Goal: Task Accomplishment & Management: Manage account settings

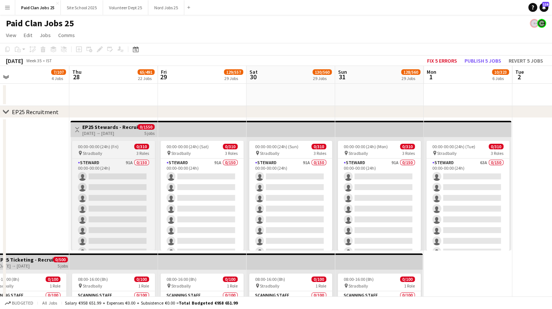
click at [115, 147] on span "00:00-00:00 (24h) (Fri)" at bounding box center [98, 147] width 41 height 6
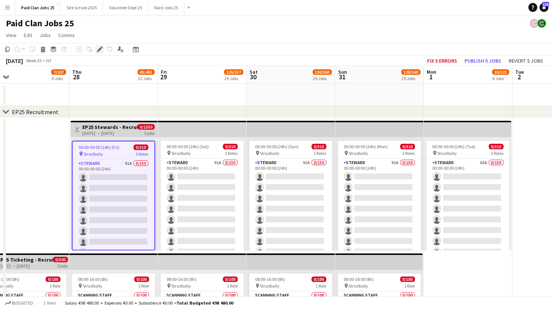
click at [98, 50] on icon at bounding box center [100, 49] width 4 height 4
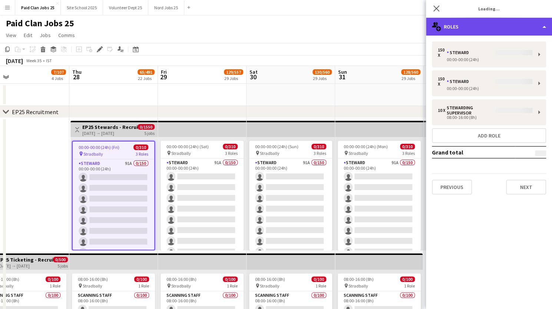
click at [507, 29] on div "multiple-users-add Roles" at bounding box center [489, 27] width 126 height 18
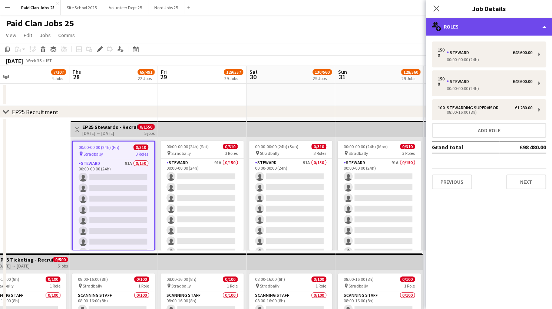
click at [524, 26] on div "multiple-users-add Roles" at bounding box center [489, 27] width 126 height 18
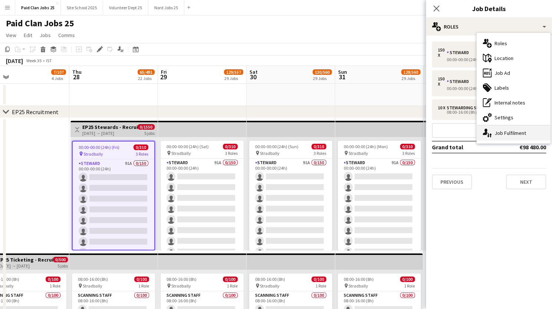
click at [499, 133] on div "single-neutral-actions-up-down Job Fulfilment" at bounding box center [513, 133] width 73 height 15
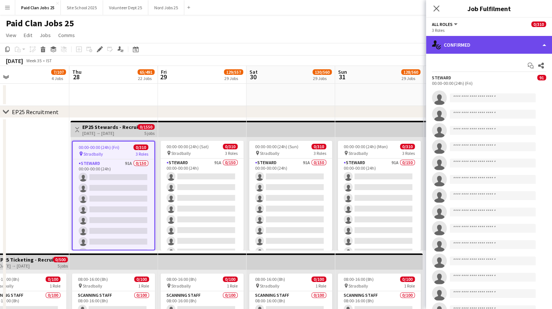
click at [533, 42] on div "single-neutral-actions-check-2 Confirmed" at bounding box center [489, 45] width 126 height 18
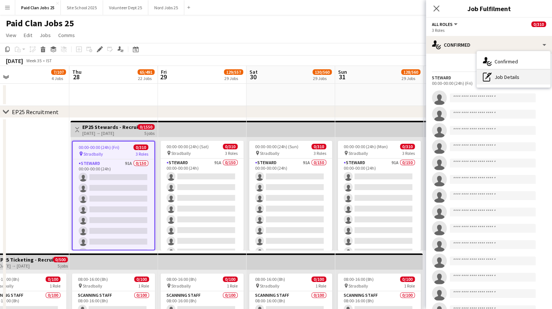
click at [501, 78] on div "pen-write Job Details" at bounding box center [513, 77] width 73 height 15
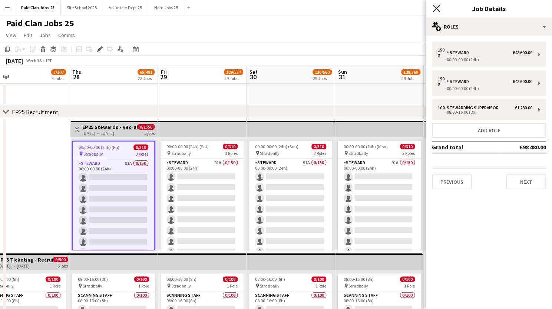
click at [436, 10] on icon "Close pop-in" at bounding box center [436, 8] width 7 height 7
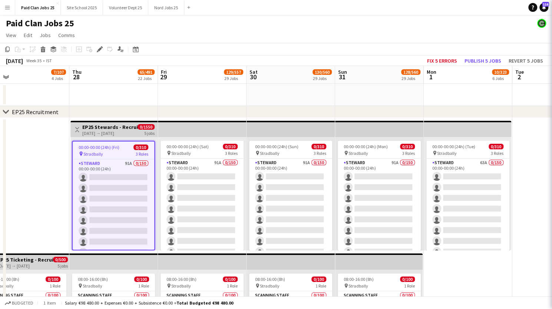
click at [120, 131] on div "[DATE] → [DATE]" at bounding box center [109, 134] width 55 height 6
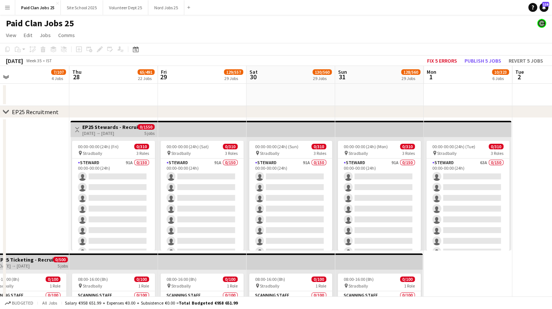
click at [118, 132] on div "[DATE] → [DATE]" at bounding box center [109, 134] width 55 height 6
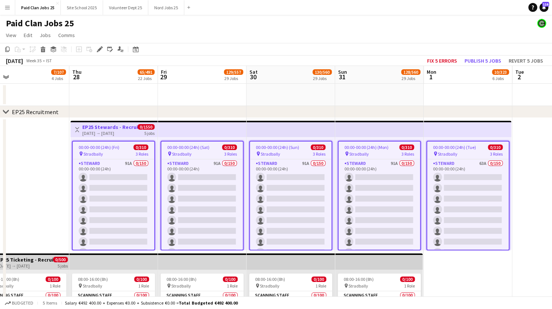
click at [114, 154] on div "pin Stradbally 3 Roles" at bounding box center [114, 154] width 82 height 6
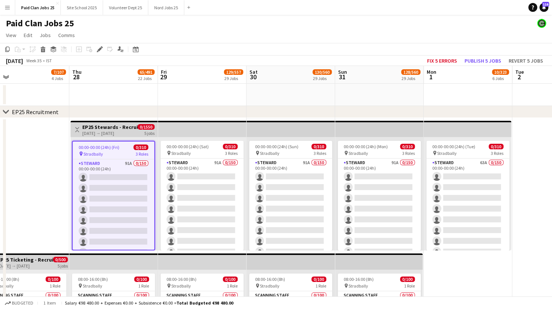
click at [102, 131] on div "[DATE] → [DATE]" at bounding box center [109, 134] width 55 height 6
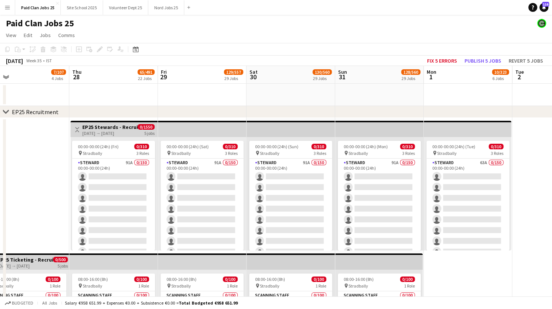
click at [93, 132] on div "[DATE] → [DATE]" at bounding box center [109, 134] width 55 height 6
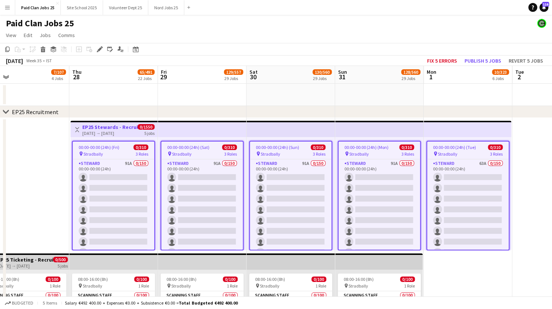
click at [116, 150] on span "00:00-00:00 (24h) (Fri)" at bounding box center [99, 148] width 41 height 6
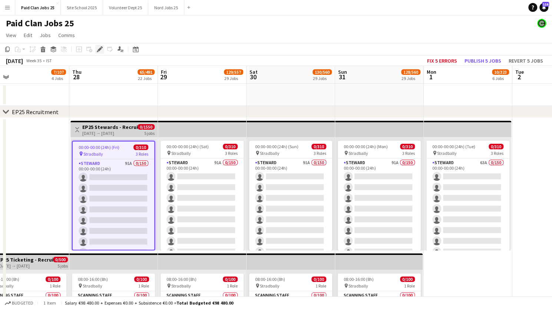
click at [98, 51] on icon at bounding box center [98, 51] width 2 height 2
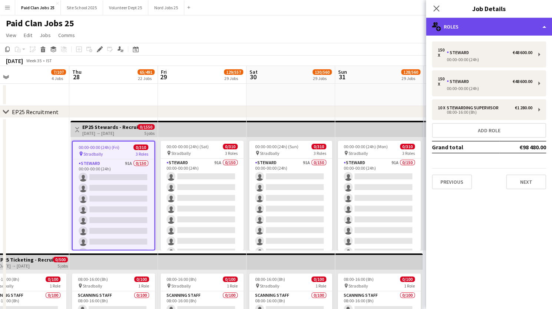
click at [469, 20] on div "multiple-users-add Roles" at bounding box center [489, 27] width 126 height 18
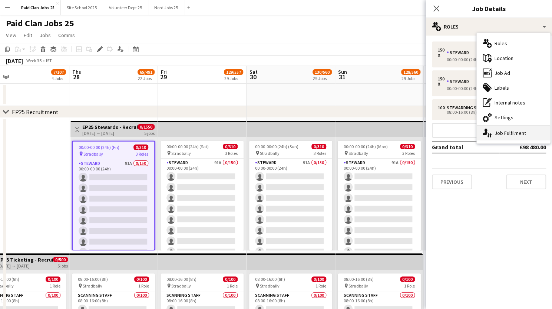
click at [495, 136] on div "single-neutral-actions-up-down Job Fulfilment" at bounding box center [513, 133] width 73 height 15
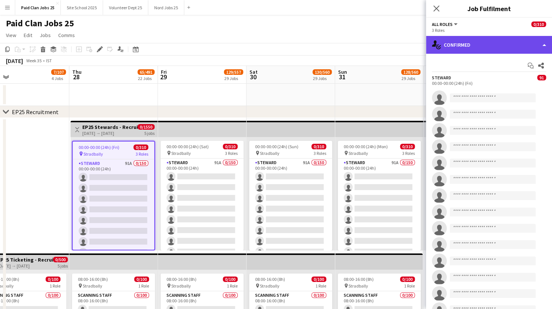
click at [483, 43] on div "single-neutral-actions-check-2 Confirmed" at bounding box center [489, 45] width 126 height 18
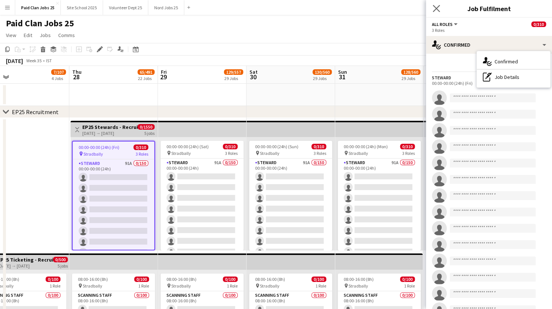
click at [438, 4] on app-icon "Close pop-in" at bounding box center [436, 8] width 11 height 11
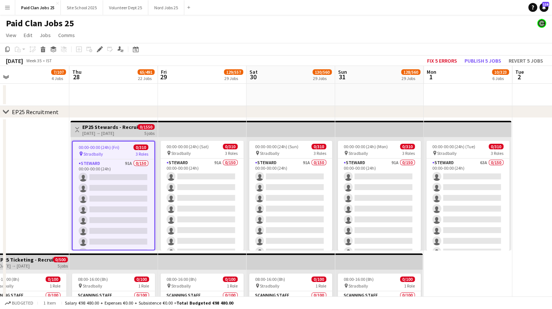
click at [111, 131] on div "[DATE] → [DATE]" at bounding box center [109, 134] width 55 height 6
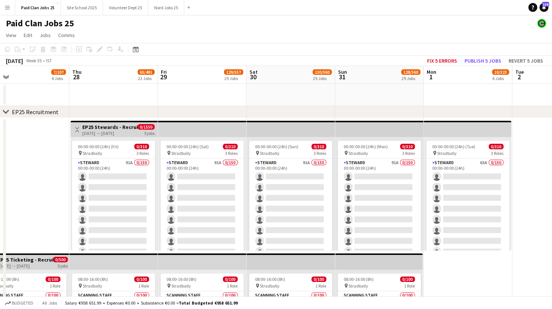
click at [111, 131] on div "[DATE] → [DATE]" at bounding box center [109, 134] width 55 height 6
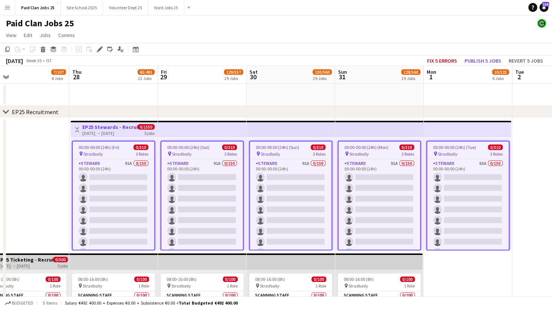
click at [116, 151] on app-job-card "00:00-00:00 (24h) (Fri) 0/310 pin Stradbally 3 Roles [PERSON_NAME] 91A 0/150 00…" at bounding box center [113, 196] width 83 height 110
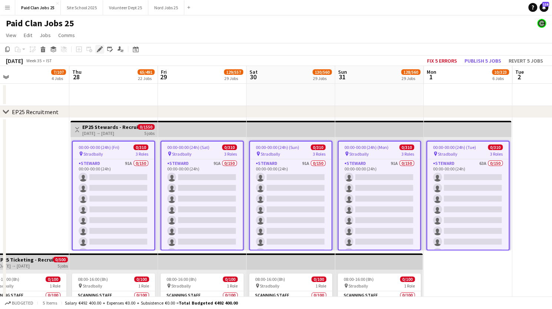
click at [100, 53] on div "Edit" at bounding box center [99, 49] width 9 height 9
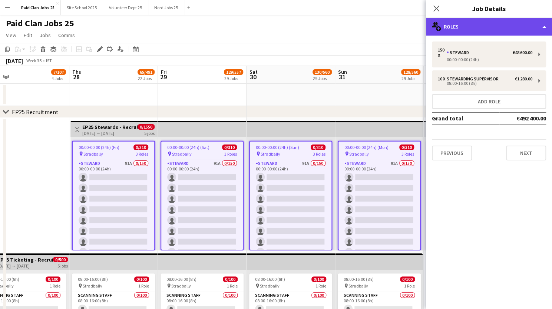
click at [478, 29] on div "multiple-users-add Roles" at bounding box center [489, 27] width 126 height 18
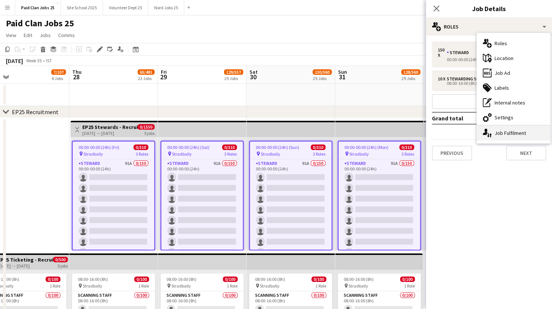
click at [496, 133] on div "single-neutral-actions-up-down Job Fulfilment" at bounding box center [513, 133] width 73 height 15
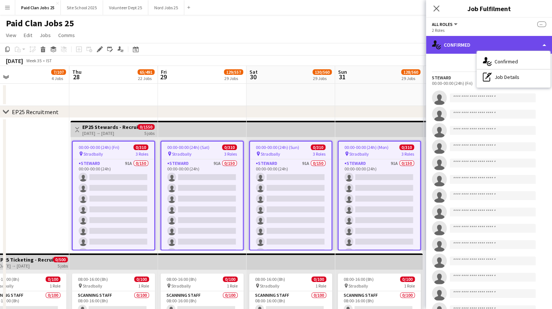
click at [472, 46] on div "single-neutral-actions-check-2 Confirmed" at bounding box center [489, 45] width 126 height 18
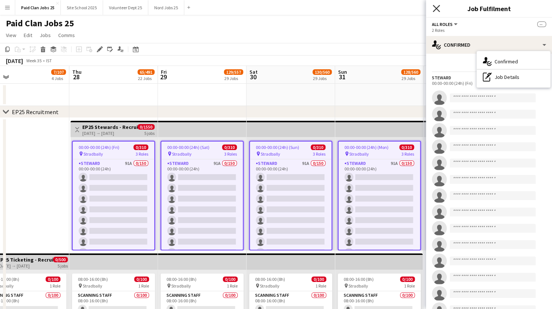
click at [437, 8] on icon at bounding box center [436, 8] width 7 height 7
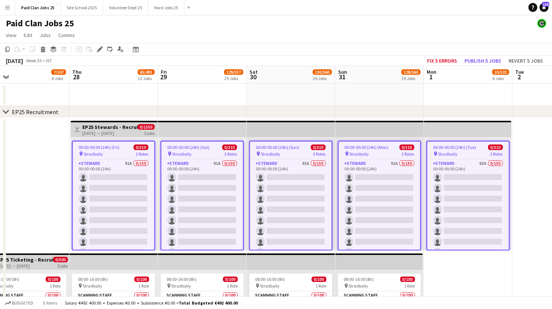
click at [106, 132] on div "[DATE] → [DATE]" at bounding box center [109, 134] width 55 height 6
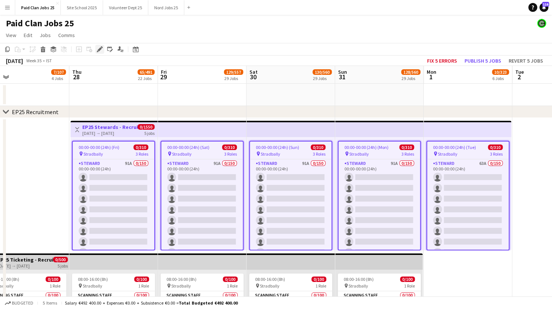
click at [98, 50] on icon "Edit" at bounding box center [100, 49] width 6 height 6
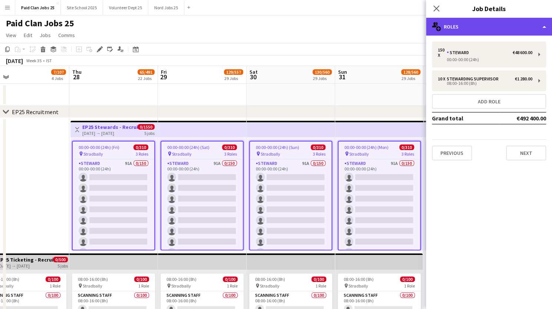
click at [477, 32] on div "multiple-users-add Roles" at bounding box center [489, 27] width 126 height 18
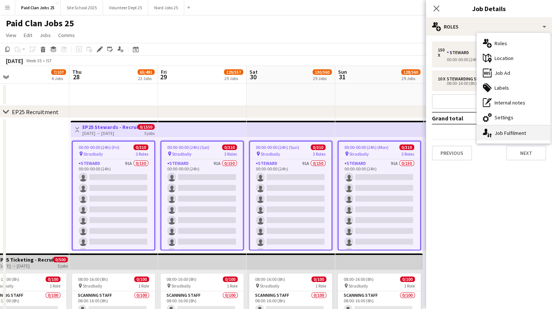
click at [490, 129] on icon "single-neutral-actions-up-down" at bounding box center [487, 133] width 9 height 9
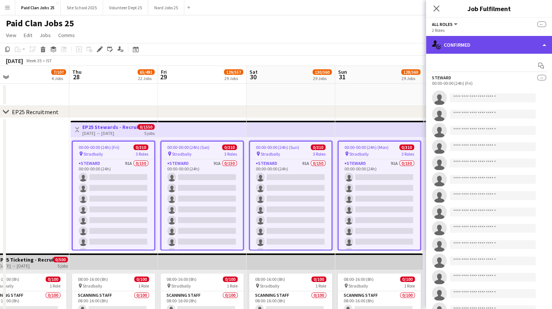
click at [476, 49] on div "single-neutral-actions-check-2 Confirmed" at bounding box center [489, 45] width 126 height 18
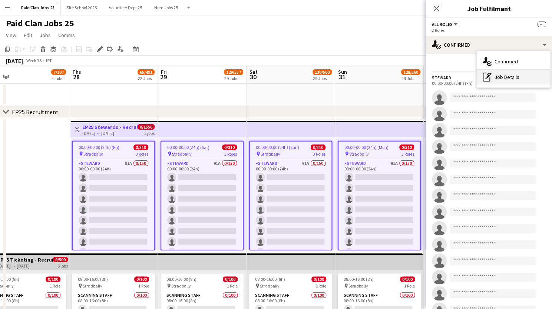
click at [498, 79] on div "pen-write Job Details" at bounding box center [513, 77] width 73 height 15
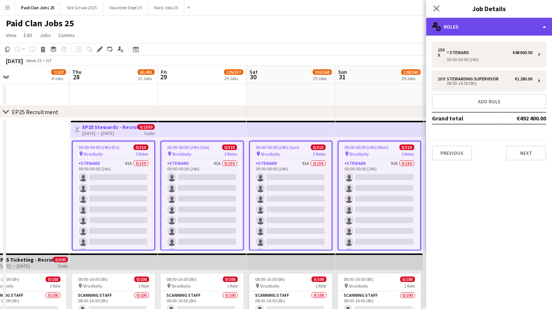
click at [489, 27] on div "multiple-users-add Roles" at bounding box center [489, 27] width 126 height 18
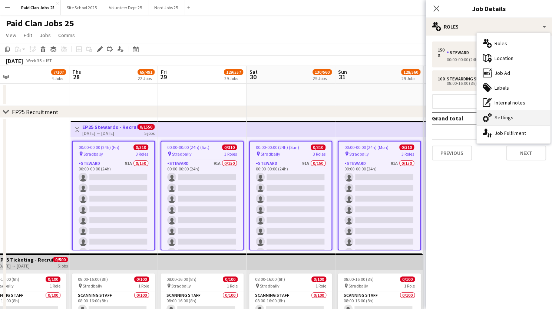
click at [501, 115] on div "cog-double-3 Settings" at bounding box center [513, 117] width 73 height 15
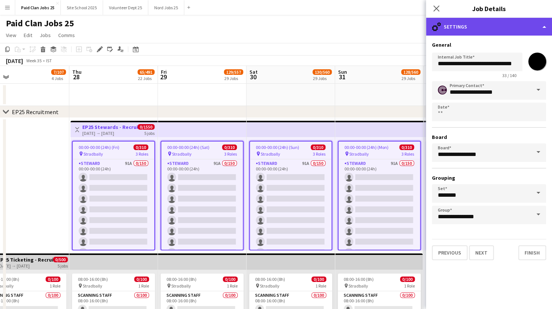
click at [443, 22] on div "cog-double-3 Settings" at bounding box center [489, 27] width 126 height 18
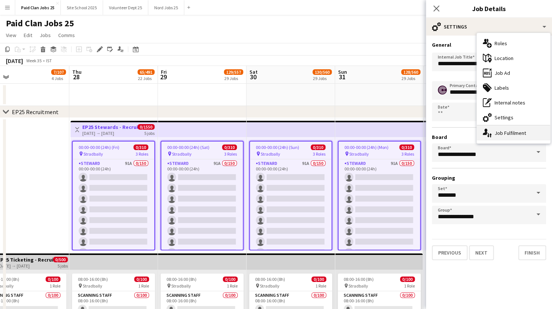
click at [504, 132] on div "single-neutral-actions-up-down Job Fulfilment" at bounding box center [513, 133] width 73 height 15
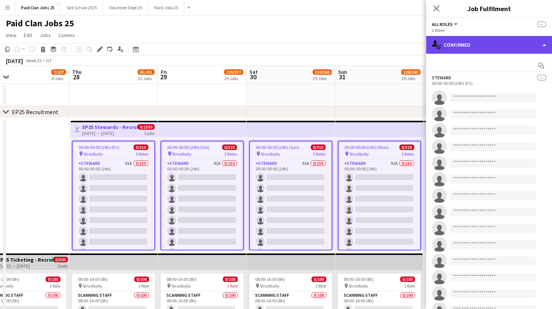
click at [498, 46] on div "single-neutral-actions-check-2 Confirmed" at bounding box center [489, 45] width 126 height 18
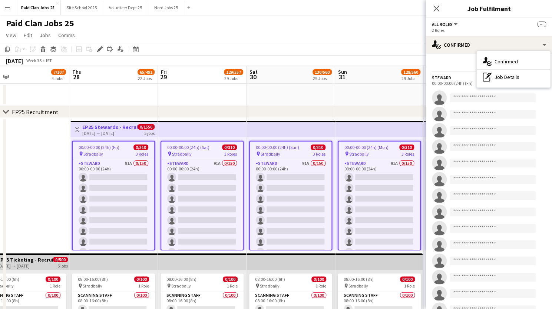
click at [454, 24] on button "All roles" at bounding box center [445, 25] width 27 height 6
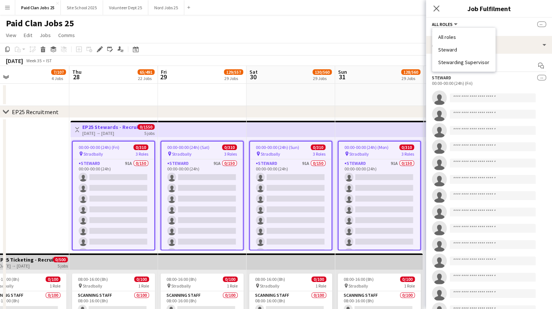
click at [454, 24] on button "All roles" at bounding box center [445, 25] width 27 height 6
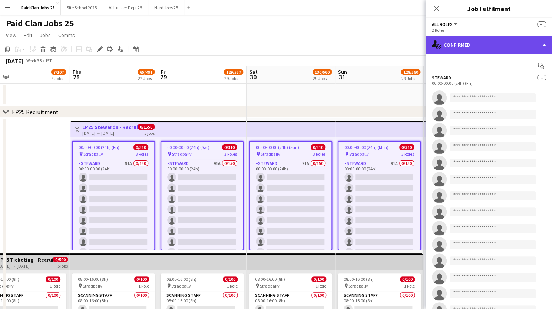
click at [524, 47] on div "single-neutral-actions-check-2 Confirmed" at bounding box center [489, 45] width 126 height 18
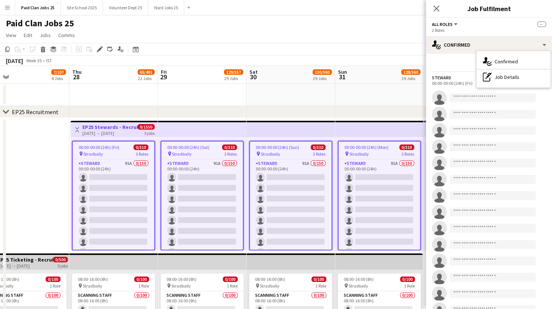
click at [440, 68] on div "Start chat" at bounding box center [489, 66] width 114 height 12
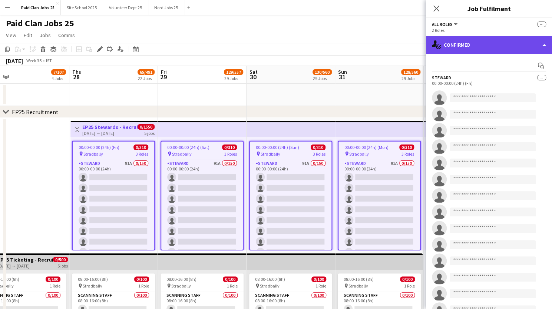
click at [544, 46] on div "single-neutral-actions-check-2 Confirmed" at bounding box center [489, 45] width 126 height 18
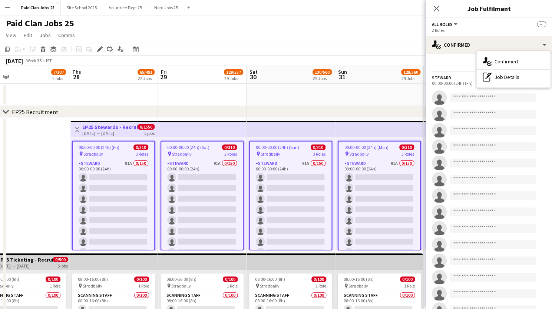
click at [436, 6] on icon "Close pop-in" at bounding box center [436, 8] width 7 height 7
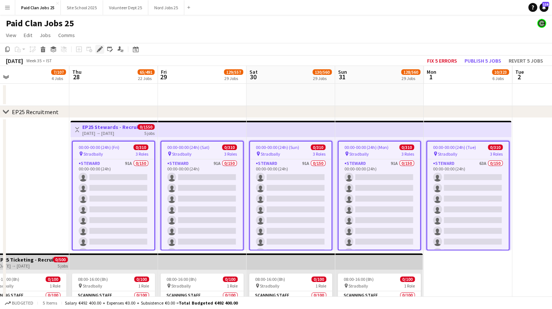
click at [98, 53] on div "Edit" at bounding box center [99, 49] width 9 height 9
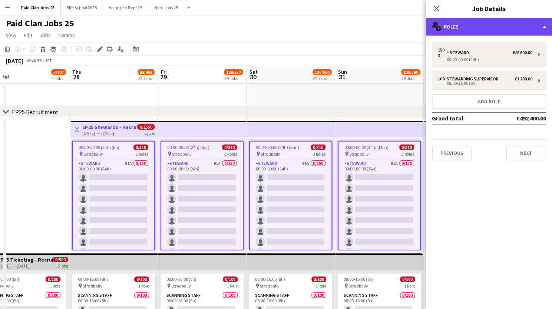
click at [519, 31] on div "multiple-users-add Roles" at bounding box center [489, 27] width 126 height 18
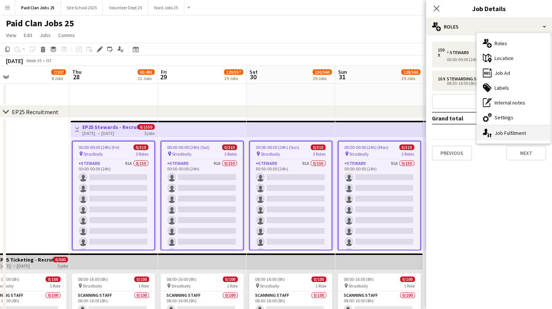
click at [497, 134] on div "single-neutral-actions-up-down Job Fulfilment" at bounding box center [513, 133] width 73 height 15
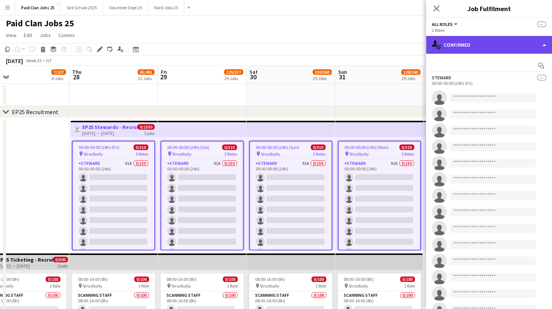
click at [543, 43] on div "single-neutral-actions-check-2 Confirmed" at bounding box center [489, 45] width 126 height 18
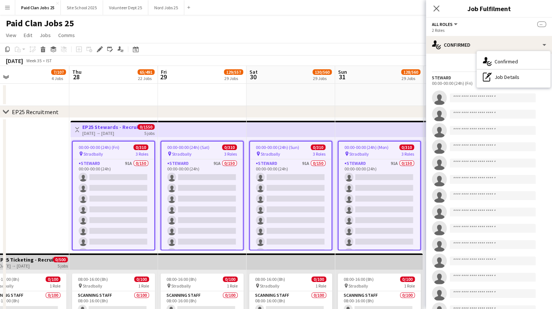
click at [432, 4] on div "Close pop-in" at bounding box center [436, 8] width 21 height 17
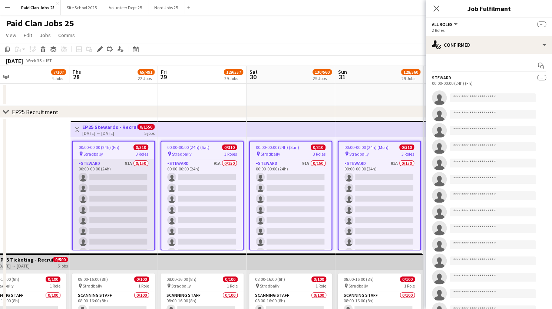
click at [108, 159] on div "[PERSON_NAME] 91A 0/150 00:00-00:00 (24h) single-neutral-actions single-neutral…" at bounding box center [114, 204] width 82 height 91
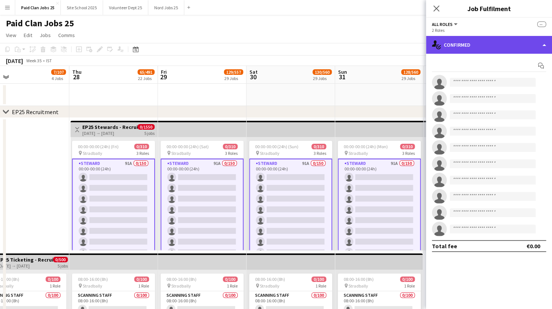
click at [515, 42] on div "single-neutral-actions-check-2 Confirmed" at bounding box center [489, 45] width 126 height 18
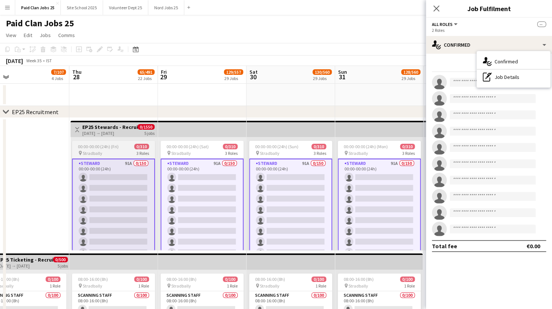
click at [95, 151] on span "Stradbally" at bounding box center [93, 154] width 20 height 6
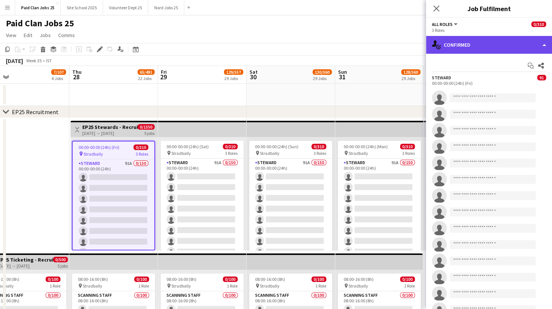
click at [477, 42] on div "single-neutral-actions-check-2 Confirmed" at bounding box center [489, 45] width 126 height 18
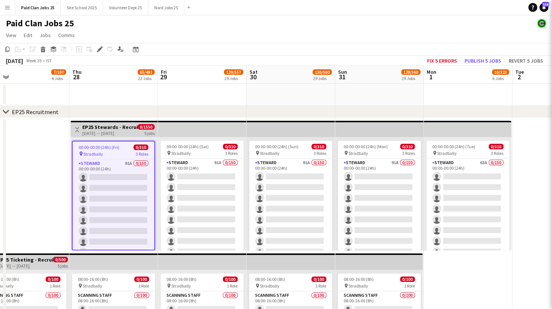
click at [101, 127] on h3 "EP25 Stewards - Recruitment Panel" at bounding box center [109, 127] width 55 height 7
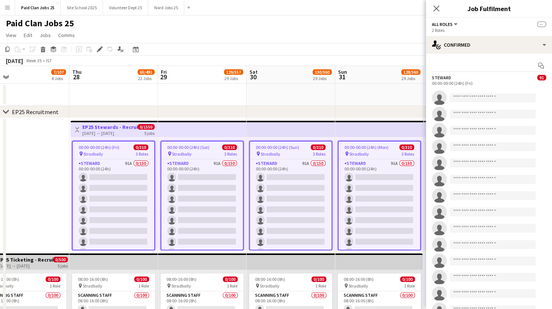
click at [101, 127] on h3 "EP25 Stewards - Recruitment Panel" at bounding box center [109, 127] width 55 height 7
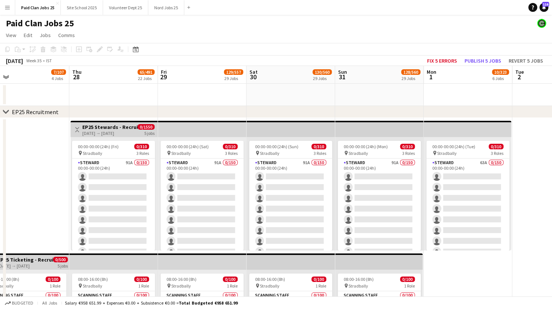
click at [101, 127] on h3 "EP25 Stewards - Recruitment Panel" at bounding box center [109, 127] width 55 height 7
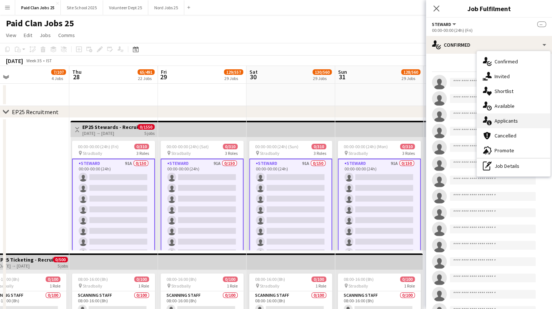
click at [499, 119] on div "single-neutral-actions-information Applicants" at bounding box center [513, 120] width 73 height 15
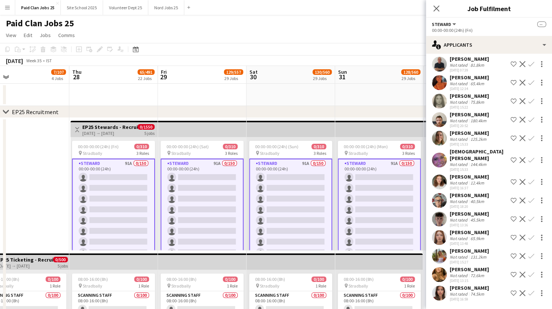
scroll to position [374, 0]
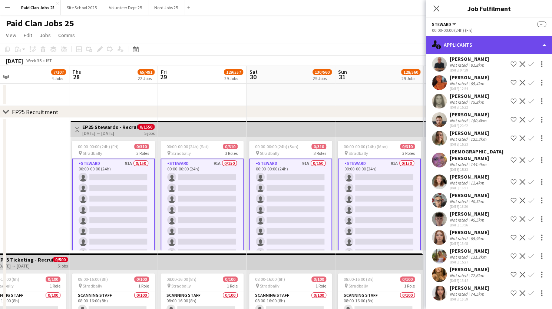
click at [543, 42] on div "single-neutral-actions-information Applicants" at bounding box center [489, 45] width 126 height 18
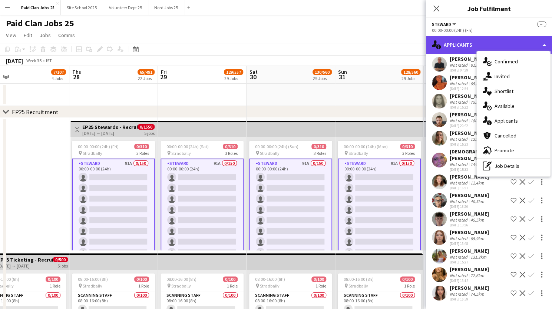
click at [481, 42] on div "single-neutral-actions-information Applicants" at bounding box center [489, 45] width 126 height 18
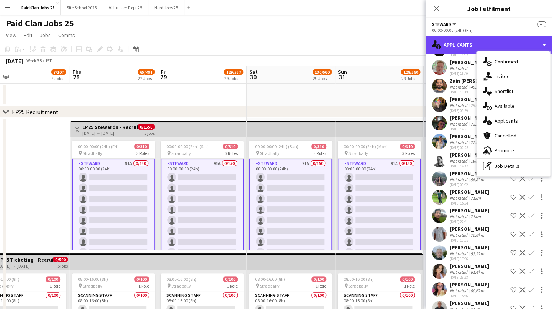
scroll to position [0, 0]
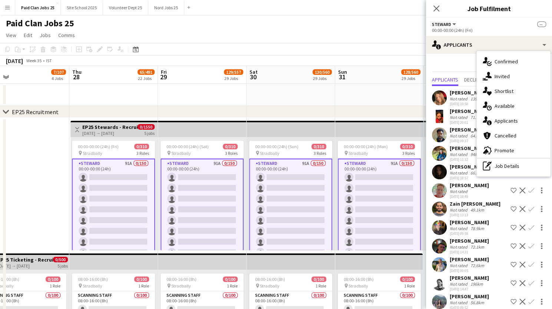
click at [438, 100] on app-user-avatar at bounding box center [439, 97] width 15 height 15
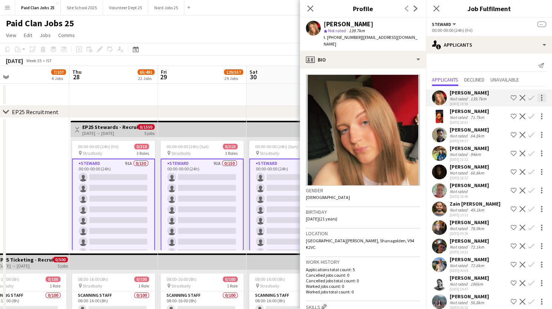
click at [537, 96] on div at bounding box center [541, 97] width 9 height 9
click at [498, 59] on div at bounding box center [276, 154] width 552 height 309
click at [538, 67] on icon at bounding box center [541, 65] width 6 height 5
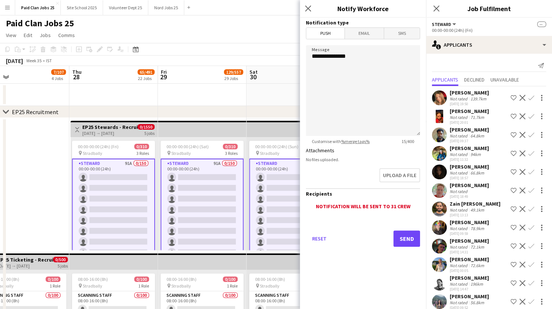
click at [342, 205] on div "Notification will be sent to 31 crew" at bounding box center [363, 206] width 114 height 7
click at [369, 217] on div "Reset Send" at bounding box center [363, 242] width 114 height 52
click at [317, 240] on button "Reset" at bounding box center [319, 239] width 27 height 16
click at [366, 209] on div "Notification will be sent to 31 crew" at bounding box center [363, 206] width 114 height 7
click at [307, 11] on icon "Close pop-in" at bounding box center [307, 8] width 7 height 7
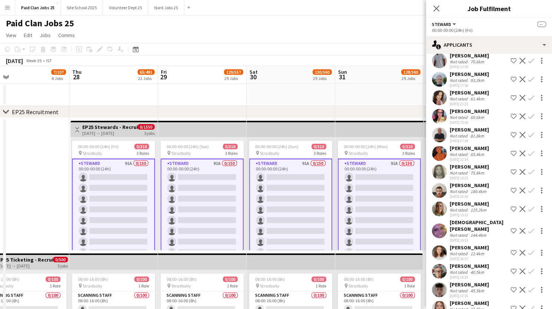
scroll to position [374, 0]
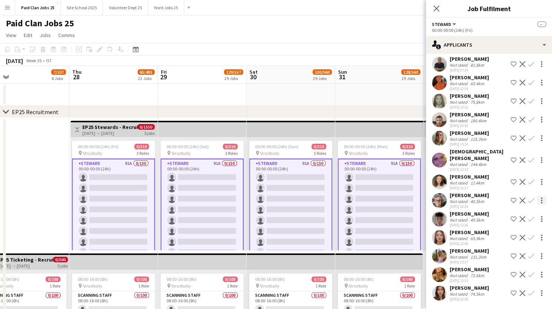
click at [537, 196] on div at bounding box center [541, 200] width 9 height 9
click at [488, 36] on div at bounding box center [276, 154] width 552 height 309
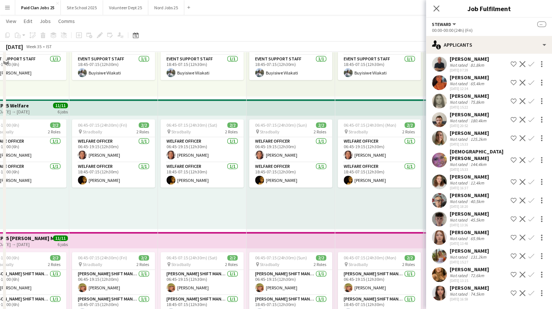
scroll to position [0, 0]
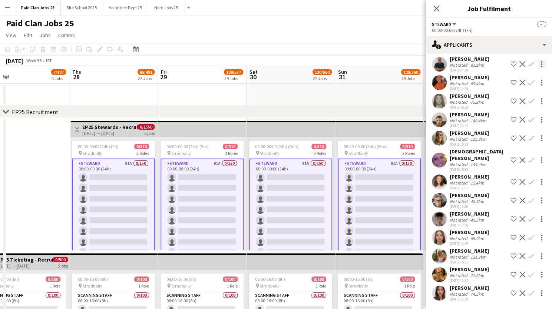
click at [537, 60] on div at bounding box center [541, 64] width 9 height 9
click at [503, 80] on span "Send notification" at bounding box center [513, 78] width 44 height 6
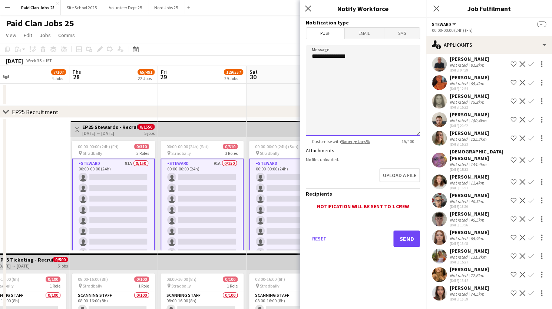
click at [343, 73] on textarea "**********" at bounding box center [363, 90] width 114 height 91
click at [358, 37] on span "Email" at bounding box center [364, 33] width 39 height 11
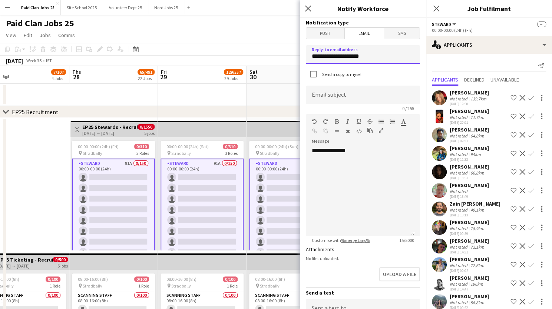
drag, startPoint x: 374, startPoint y: 57, endPoint x: 303, endPoint y: 57, distance: 71.6
click at [303, 57] on form "**********" at bounding box center [363, 224] width 126 height 412
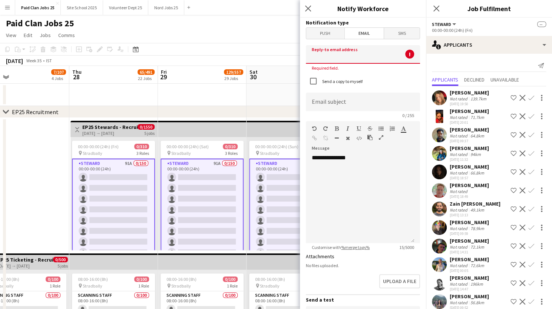
type input "**********"
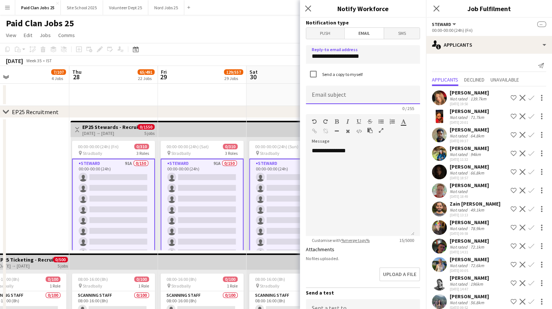
click at [325, 97] on input at bounding box center [363, 95] width 114 height 19
type input "*"
type input "**********"
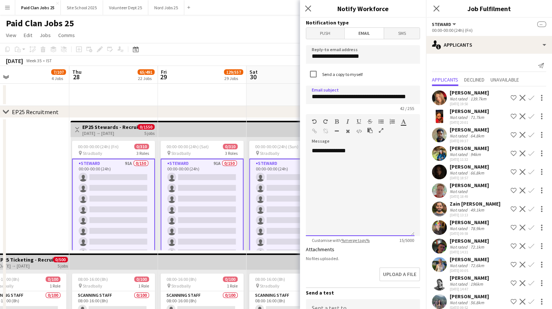
click at [320, 167] on div "**********" at bounding box center [360, 191] width 109 height 89
click at [315, 167] on div "**********" at bounding box center [360, 191] width 109 height 89
click at [368, 157] on div "**********" at bounding box center [360, 191] width 109 height 89
paste div
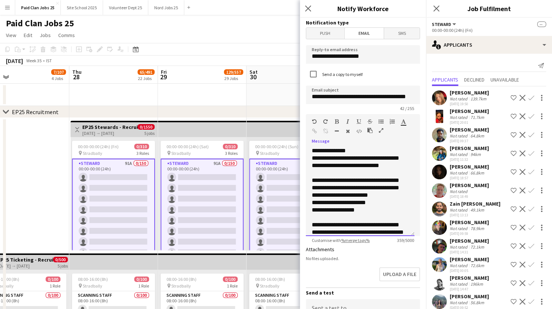
drag, startPoint x: 317, startPoint y: 179, endPoint x: 311, endPoint y: 172, distance: 8.9
click at [311, 172] on div "**********" at bounding box center [360, 191] width 109 height 89
copy div "*"
click at [355, 152] on div "**********" at bounding box center [360, 191] width 109 height 89
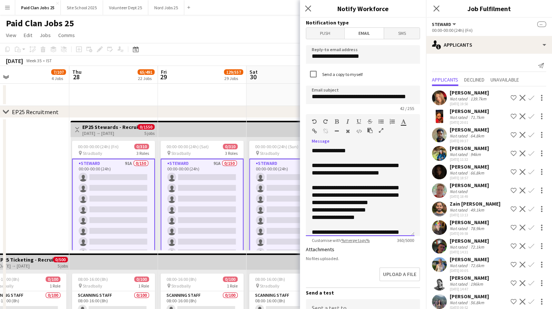
scroll to position [43, 0]
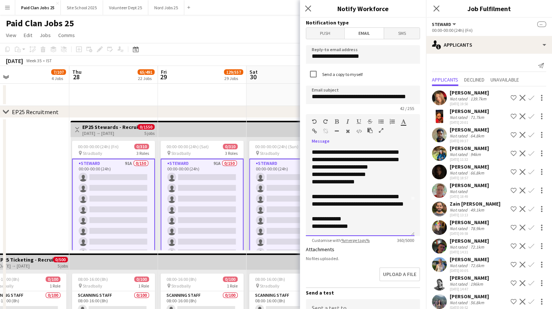
drag, startPoint x: 312, startPoint y: 158, endPoint x: 362, endPoint y: 246, distance: 101.6
click at [362, 246] on form "**********" at bounding box center [363, 224] width 126 height 412
copy div "**********"
click at [537, 96] on div at bounding box center [541, 97] width 9 height 9
click at [497, 112] on span "Send notification" at bounding box center [513, 111] width 44 height 6
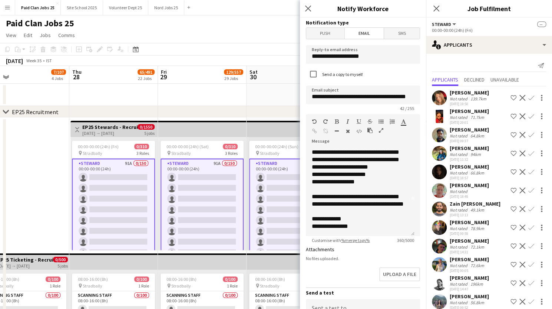
scroll to position [121, 0]
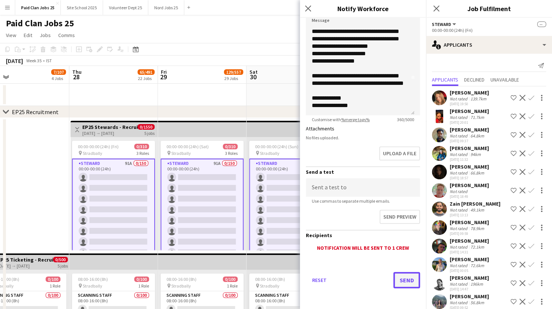
click at [403, 284] on button "Send" at bounding box center [406, 280] width 27 height 16
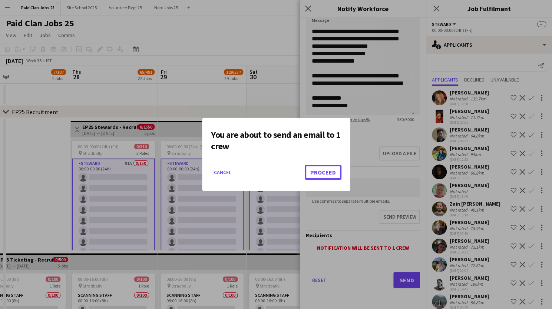
click at [316, 174] on button "Proceed" at bounding box center [323, 172] width 37 height 15
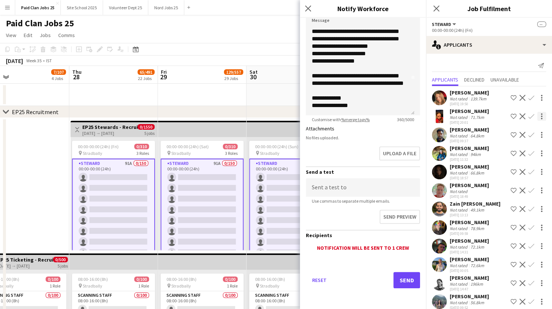
click at [537, 115] on div at bounding box center [541, 116] width 9 height 9
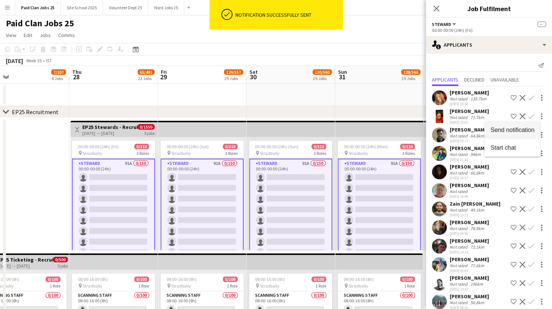
click at [514, 130] on span "Send notification" at bounding box center [513, 129] width 44 height 6
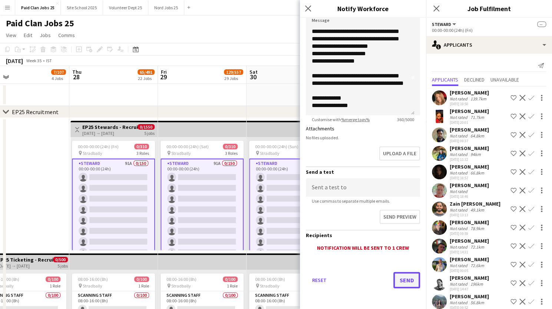
click at [399, 277] on button "Send" at bounding box center [406, 280] width 27 height 16
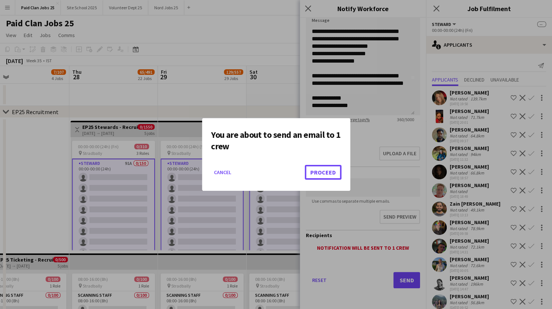
click at [330, 174] on button "Proceed" at bounding box center [323, 172] width 37 height 15
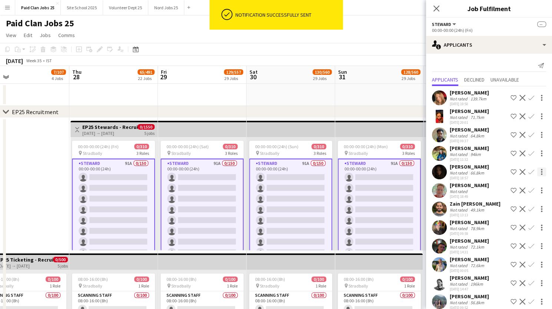
click at [537, 170] on div at bounding box center [541, 172] width 9 height 9
click at [512, 187] on span "Send notification" at bounding box center [513, 185] width 44 height 6
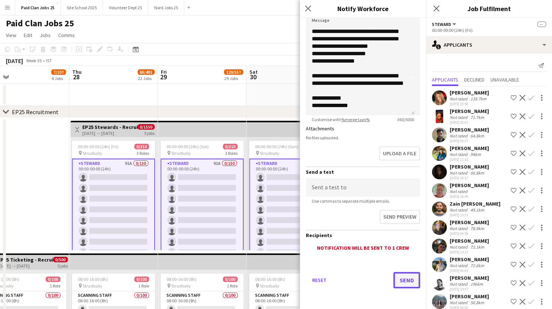
click at [397, 280] on button "Send" at bounding box center [406, 280] width 27 height 16
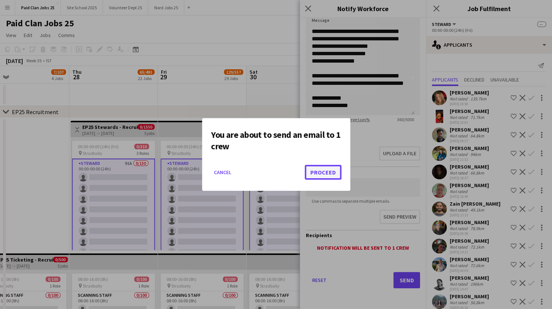
click at [316, 168] on button "Proceed" at bounding box center [323, 172] width 37 height 15
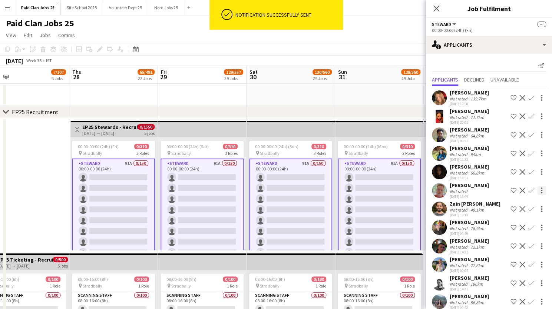
click at [537, 187] on div at bounding box center [541, 190] width 9 height 9
click at [510, 204] on span "Send notification" at bounding box center [513, 204] width 44 height 6
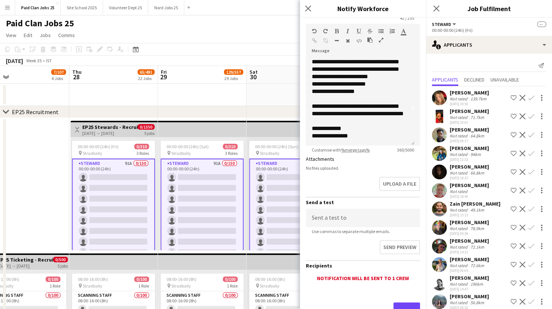
scroll to position [107, 0]
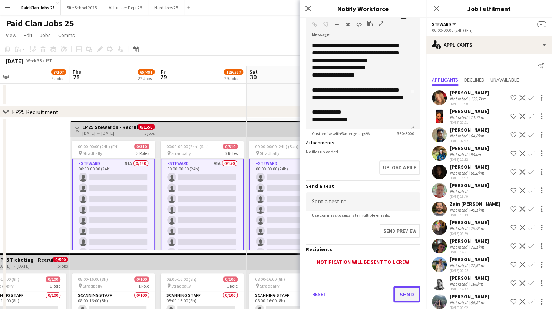
click at [400, 291] on button "Send" at bounding box center [406, 294] width 27 height 16
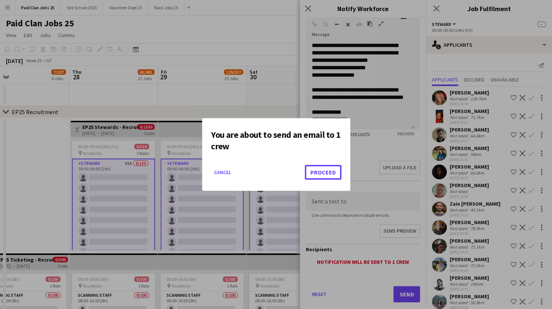
click at [328, 169] on button "Proceed" at bounding box center [323, 172] width 37 height 15
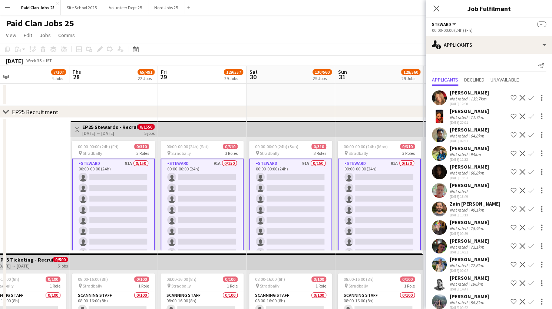
click at [438, 248] on app-user-avatar at bounding box center [439, 246] width 15 height 15
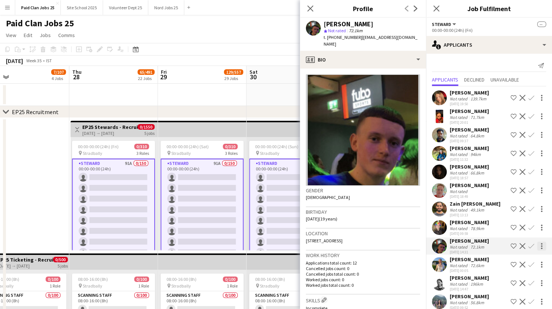
click at [541, 245] on div at bounding box center [541, 245] width 1 height 1
click at [512, 262] on span "Send notification" at bounding box center [513, 259] width 44 height 6
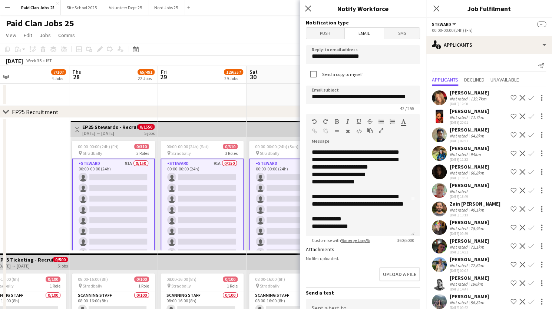
scroll to position [121, 0]
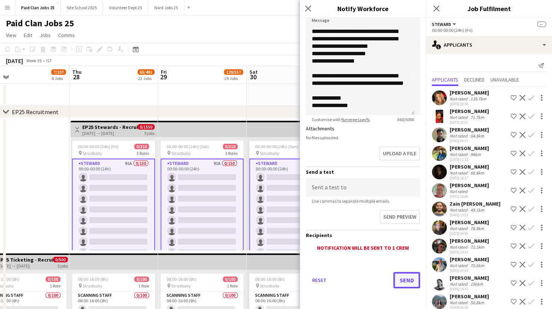
click at [401, 283] on button "Send" at bounding box center [406, 280] width 27 height 16
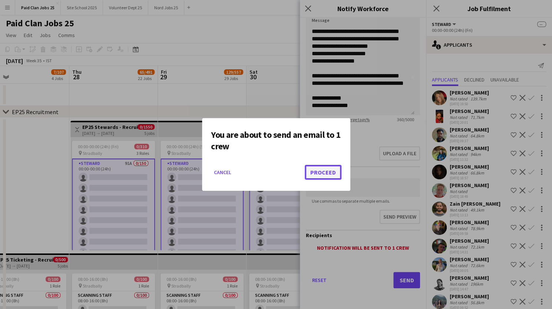
click at [330, 171] on button "Proceed" at bounding box center [323, 172] width 37 height 15
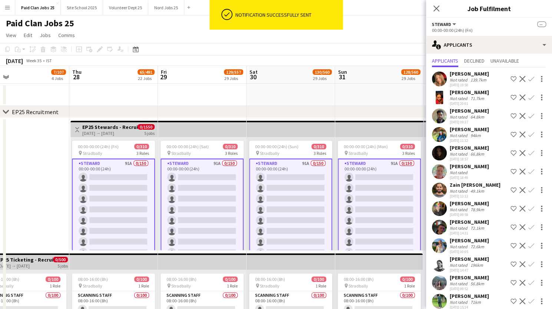
scroll to position [75, 0]
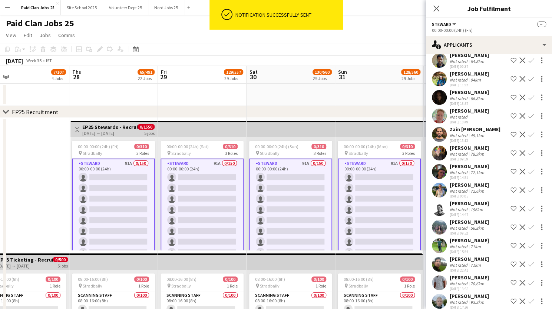
click at [439, 188] on app-user-avatar at bounding box center [439, 190] width 15 height 15
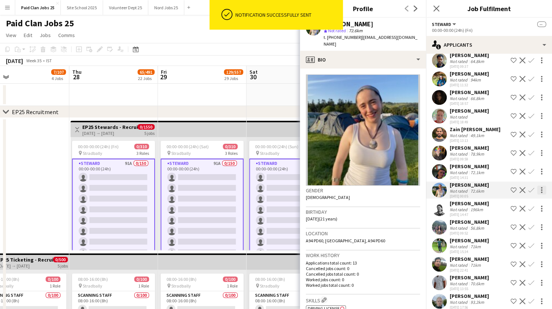
click at [538, 191] on div at bounding box center [541, 190] width 9 height 9
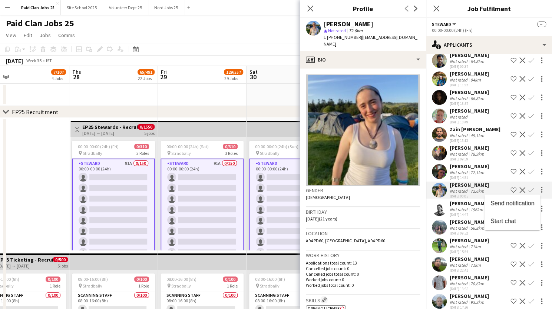
click at [516, 207] on span "Send notification" at bounding box center [513, 203] width 44 height 6
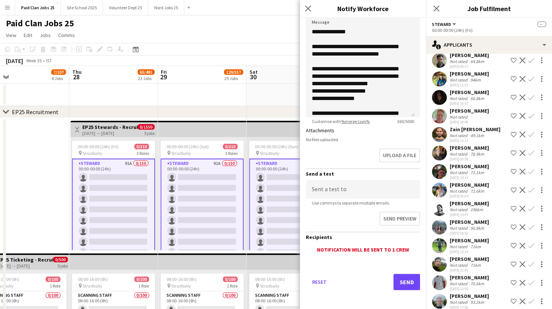
scroll to position [121, 0]
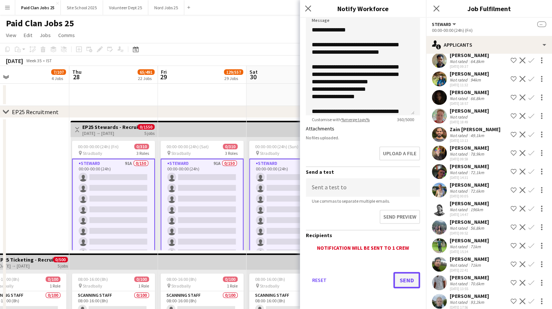
click at [398, 278] on button "Send" at bounding box center [406, 280] width 27 height 16
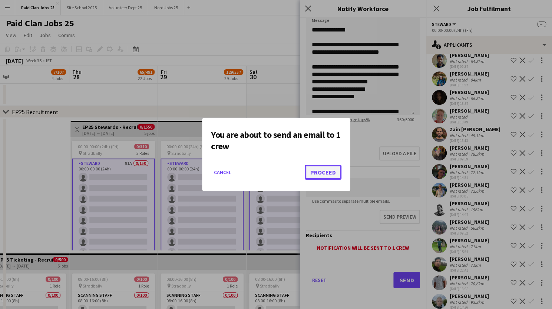
click at [320, 177] on button "Proceed" at bounding box center [323, 172] width 37 height 15
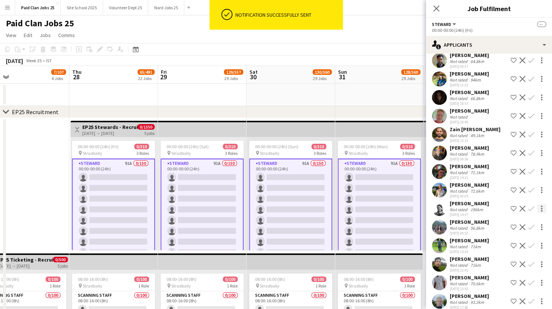
click at [537, 213] on div at bounding box center [541, 208] width 9 height 9
click at [512, 228] on span "Send notification" at bounding box center [513, 225] width 44 height 6
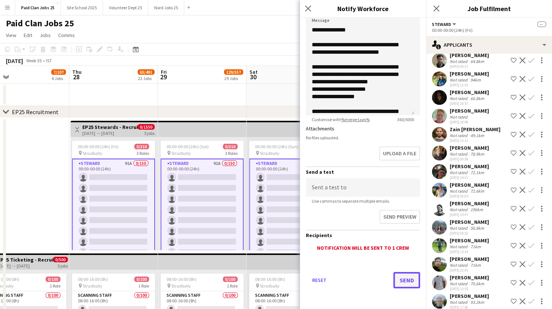
click at [401, 280] on button "Send" at bounding box center [406, 280] width 27 height 16
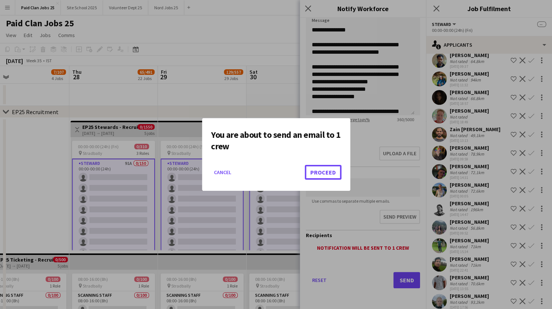
click at [323, 169] on button "Proceed" at bounding box center [323, 172] width 37 height 15
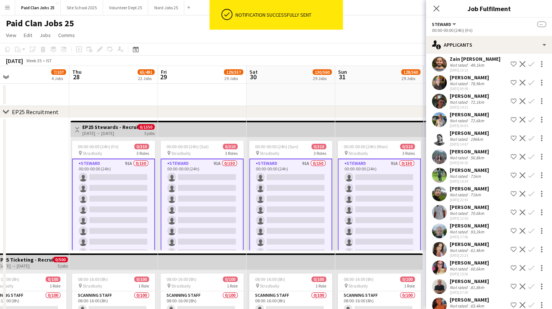
scroll to position [161, 0]
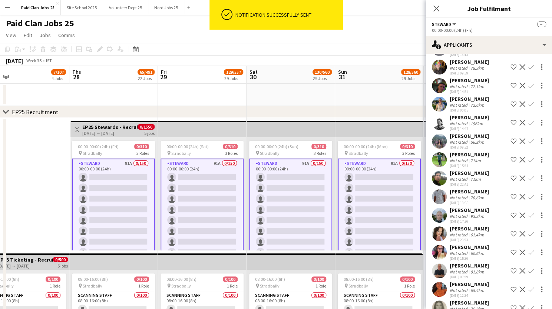
click at [439, 148] on app-user-avatar at bounding box center [439, 141] width 15 height 15
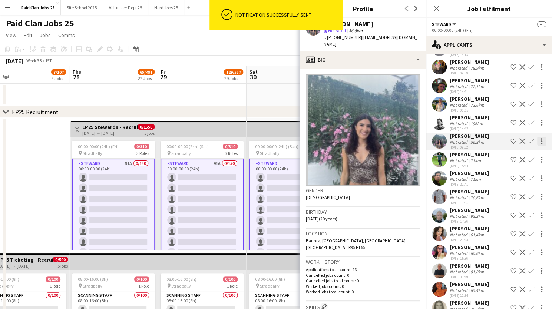
click at [538, 146] on div at bounding box center [541, 141] width 9 height 9
click at [527, 161] on span "Send notification" at bounding box center [513, 161] width 44 height 6
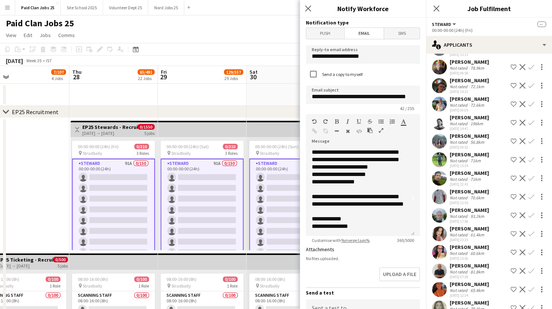
scroll to position [121, 0]
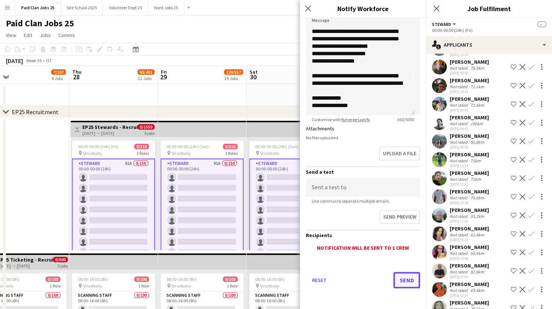
click at [397, 275] on button "Send" at bounding box center [406, 280] width 27 height 16
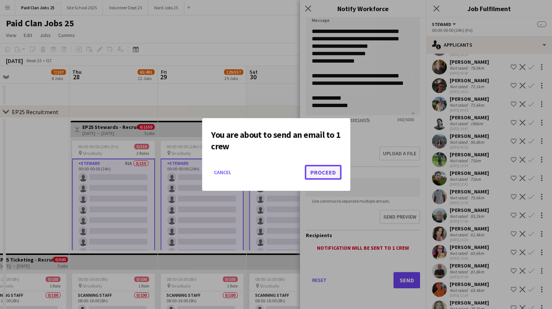
click at [329, 170] on button "Proceed" at bounding box center [323, 172] width 37 height 15
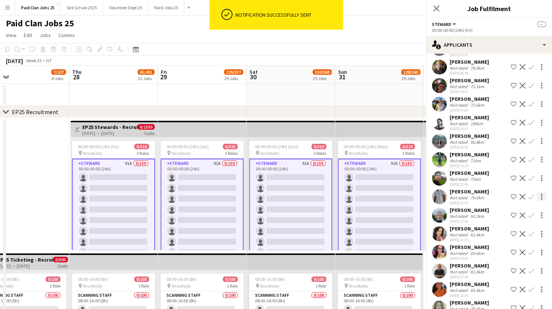
click at [541, 198] on div at bounding box center [541, 196] width 1 height 1
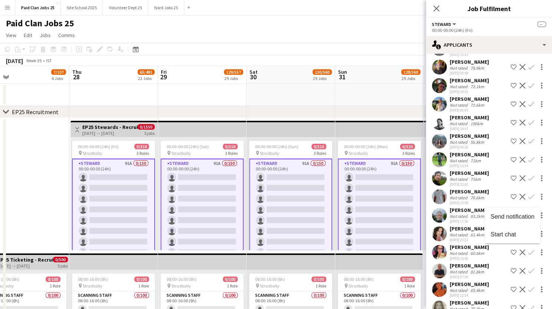
click at [470, 201] on div at bounding box center [276, 154] width 552 height 309
click at [442, 201] on app-user-avatar at bounding box center [439, 196] width 15 height 15
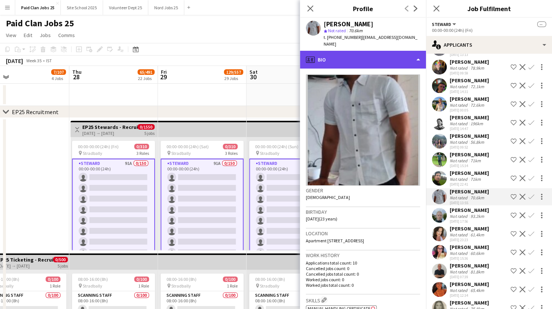
click at [408, 51] on div "profile Bio" at bounding box center [363, 60] width 126 height 18
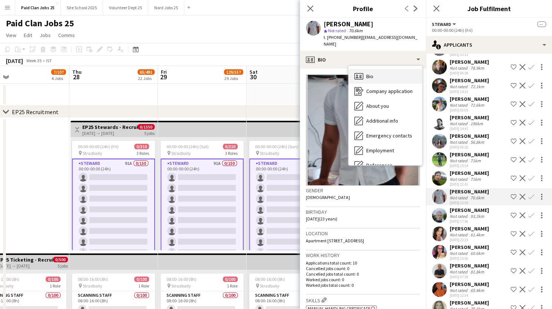
click at [389, 69] on div "Bio Bio" at bounding box center [385, 76] width 73 height 15
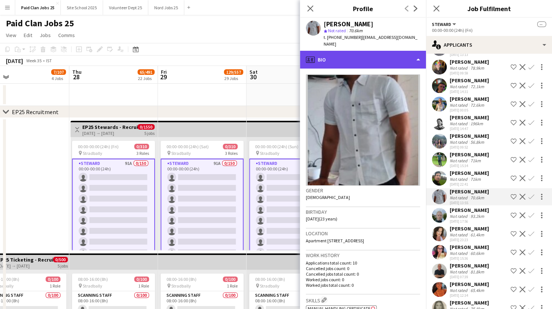
click at [390, 51] on div "profile Bio" at bounding box center [363, 60] width 126 height 18
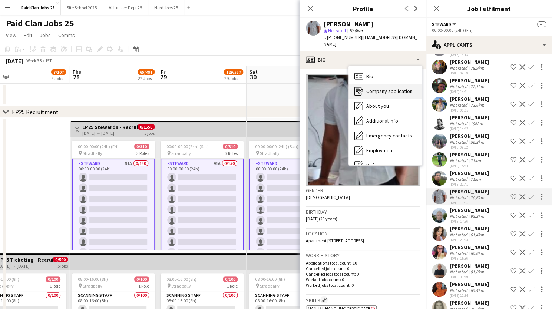
click at [380, 88] on span "Company application" at bounding box center [389, 91] width 46 height 7
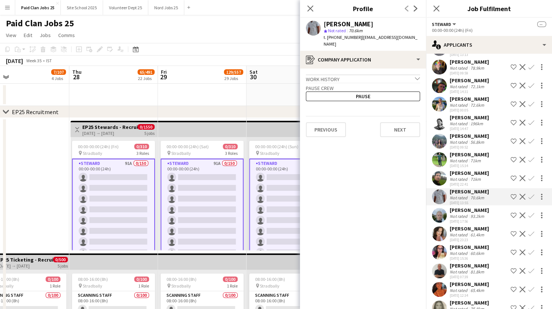
click at [415, 76] on icon "chevron-down" at bounding box center [417, 78] width 5 height 5
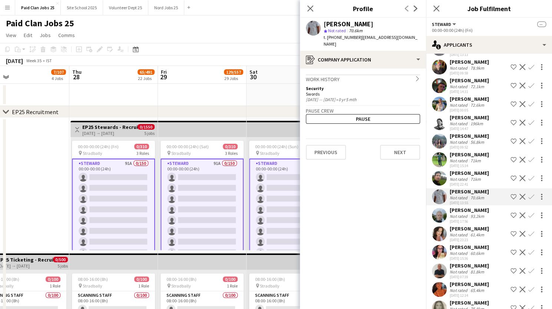
click at [414, 75] on div "Work history chevron-right" at bounding box center [363, 79] width 114 height 8
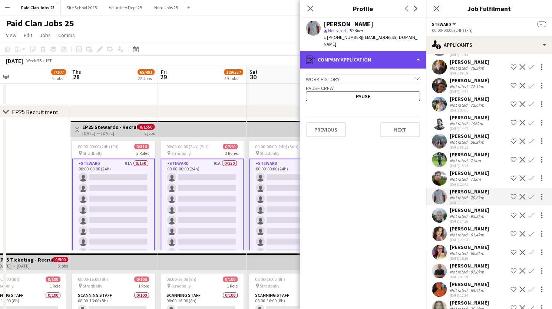
click at [404, 51] on div "register Company application" at bounding box center [363, 60] width 126 height 18
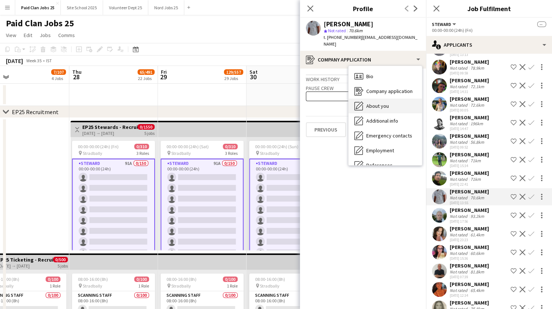
click at [384, 103] on span "About you" at bounding box center [377, 106] width 23 height 7
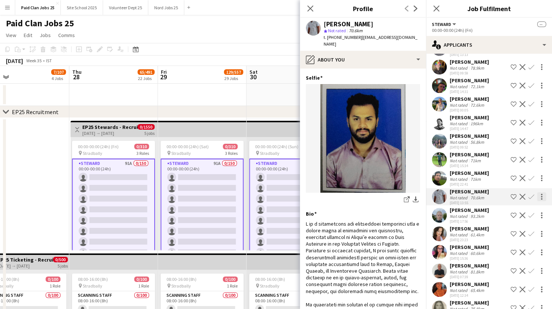
click at [537, 201] on div at bounding box center [541, 196] width 9 height 9
click at [507, 218] on span "Send notification" at bounding box center [513, 217] width 44 height 6
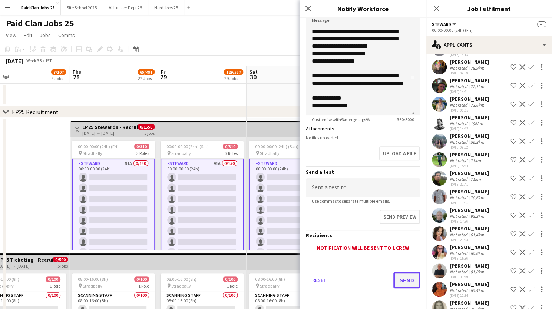
click at [403, 279] on button "Send" at bounding box center [406, 280] width 27 height 16
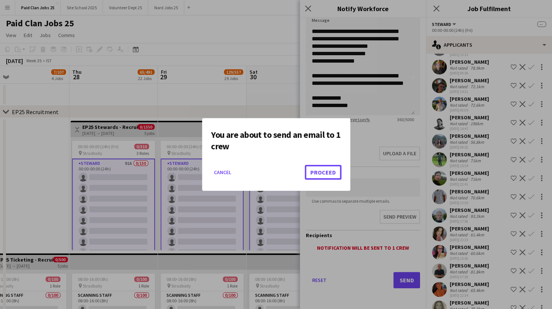
click at [318, 175] on button "Proceed" at bounding box center [323, 172] width 37 height 15
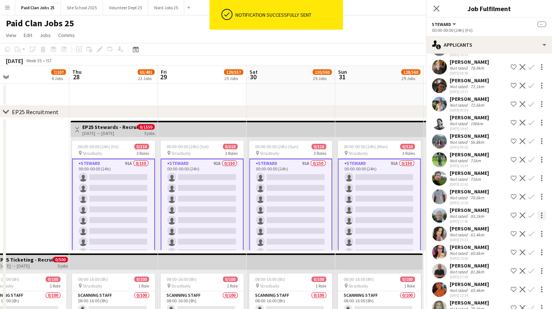
click at [541, 216] on div at bounding box center [541, 215] width 1 height 1
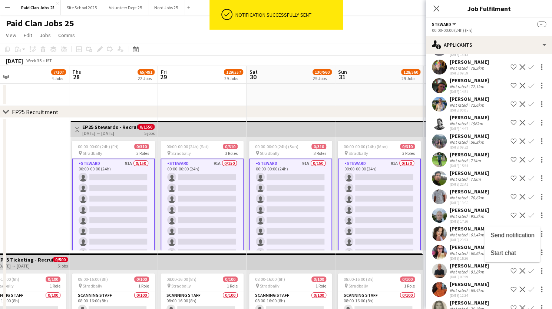
click at [513, 235] on span "Send notification" at bounding box center [513, 235] width 44 height 6
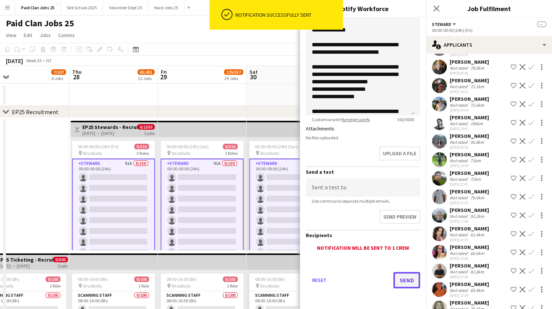
click at [403, 280] on button "Send" at bounding box center [406, 280] width 27 height 16
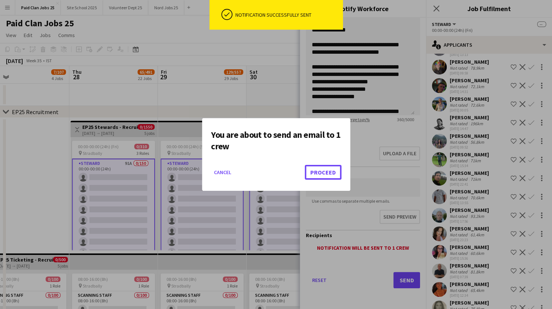
click at [319, 171] on button "Proceed" at bounding box center [323, 172] width 37 height 15
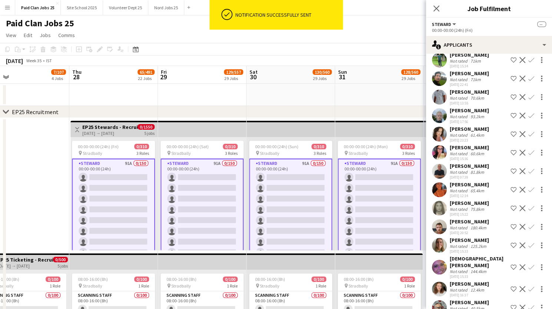
scroll to position [261, 0]
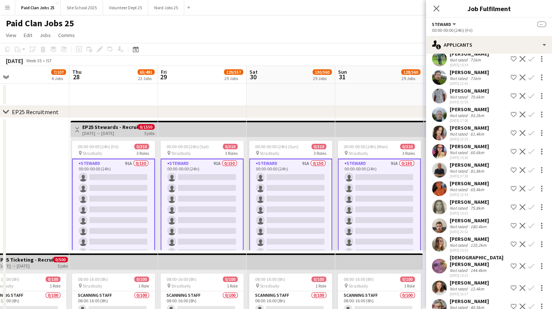
click at [440, 156] on app-user-avatar at bounding box center [439, 151] width 15 height 15
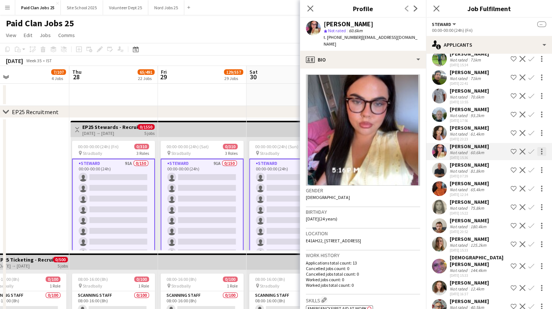
click at [541, 155] on div at bounding box center [541, 153] width 1 height 1
click at [509, 172] on span "Send notification" at bounding box center [513, 171] width 44 height 6
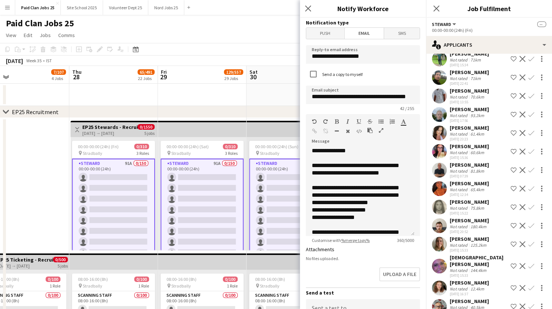
scroll to position [121, 0]
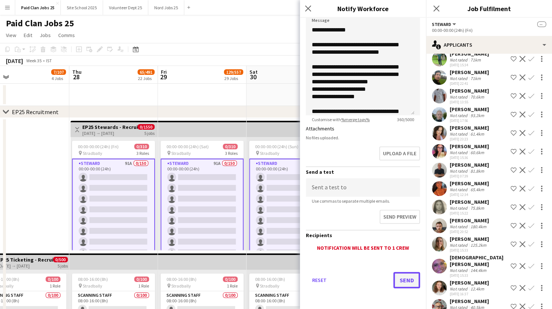
click at [399, 282] on button "Send" at bounding box center [406, 280] width 27 height 16
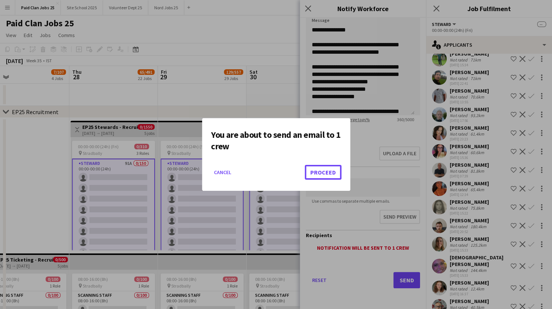
click at [328, 174] on button "Proceed" at bounding box center [323, 172] width 37 height 15
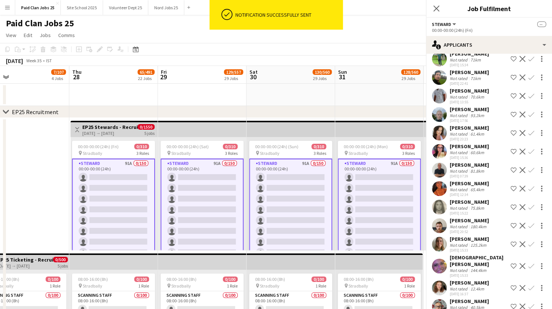
click at [441, 193] on app-user-avatar at bounding box center [439, 188] width 15 height 15
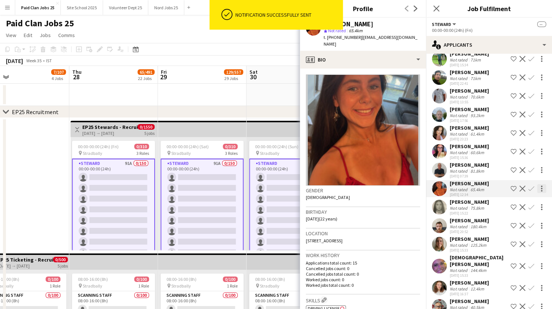
click at [537, 193] on div at bounding box center [541, 188] width 9 height 9
click at [508, 208] on span "Send notification" at bounding box center [513, 208] width 44 height 6
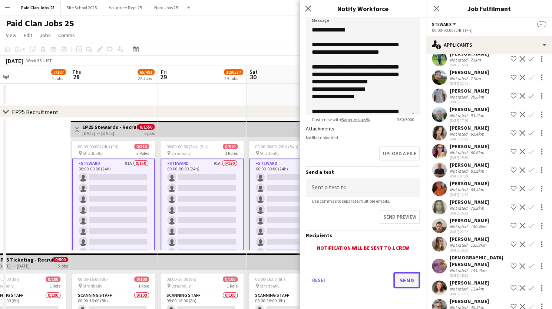
click at [397, 283] on button "Send" at bounding box center [406, 280] width 27 height 16
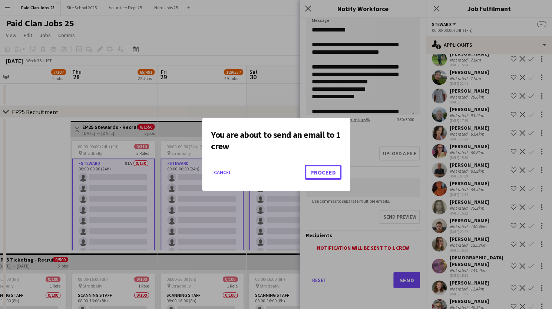
click at [321, 168] on button "Proceed" at bounding box center [323, 172] width 37 height 15
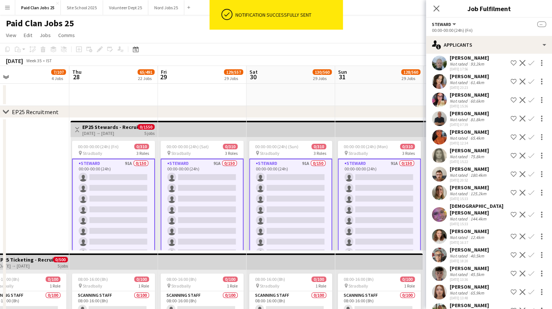
scroll to position [319, 0]
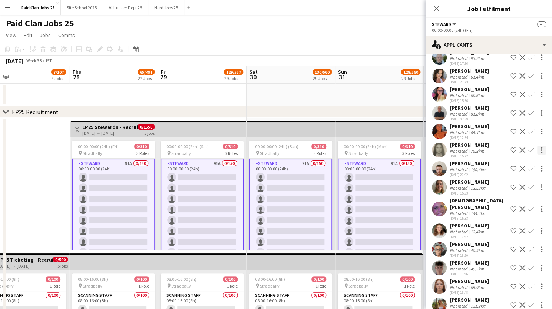
click at [537, 155] on div at bounding box center [541, 150] width 9 height 9
click at [517, 171] on span "Send notification" at bounding box center [513, 170] width 44 height 6
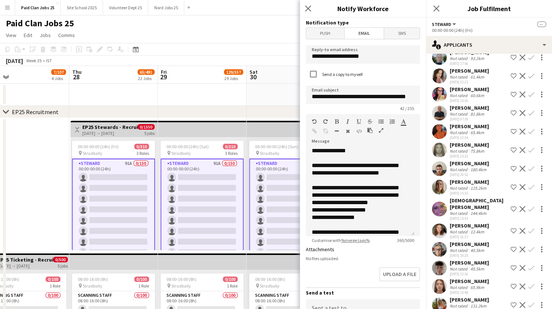
scroll to position [121, 0]
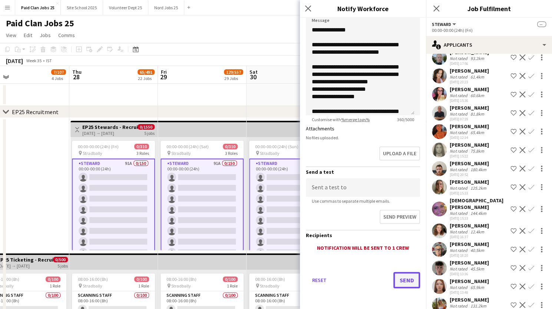
click at [400, 277] on button "Send" at bounding box center [406, 280] width 27 height 16
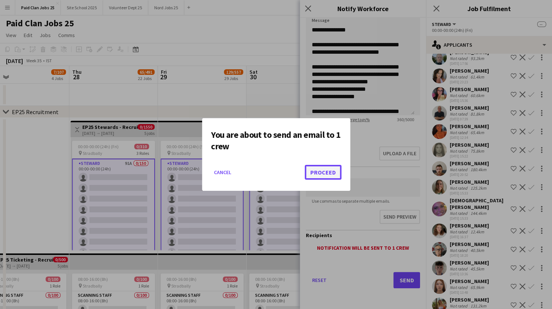
click at [323, 170] on button "Proceed" at bounding box center [323, 172] width 37 height 15
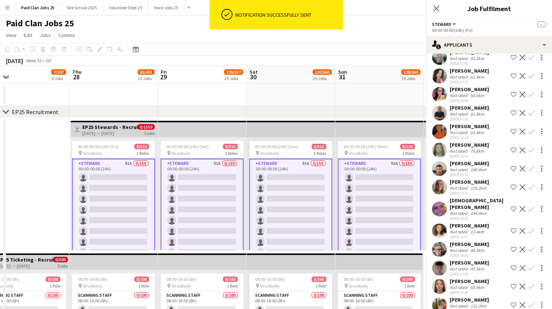
scroll to position [374, 0]
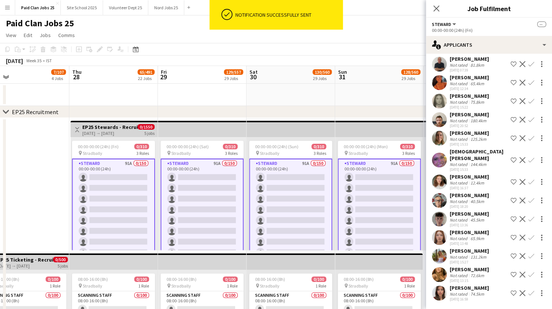
click at [442, 290] on app-user-avatar at bounding box center [439, 293] width 15 height 15
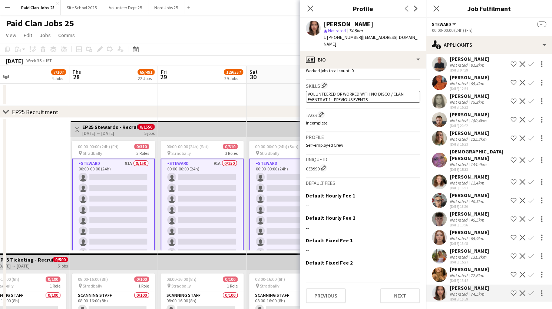
scroll to position [0, 0]
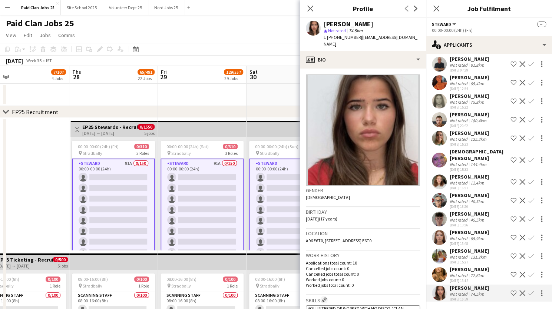
click at [439, 267] on app-user-avatar at bounding box center [439, 274] width 15 height 15
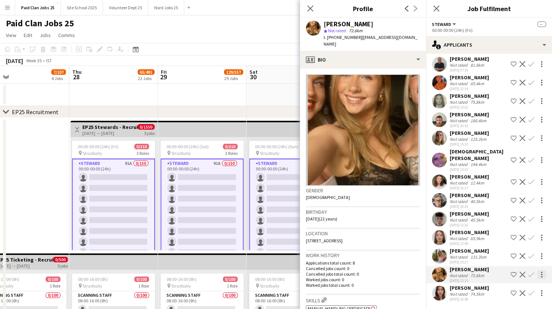
click at [541, 274] on div at bounding box center [541, 274] width 1 height 1
drag, startPoint x: 514, startPoint y: 282, endPoint x: 345, endPoint y: 118, distance: 235.5
click at [514, 282] on span "Send notification" at bounding box center [513, 281] width 44 height 6
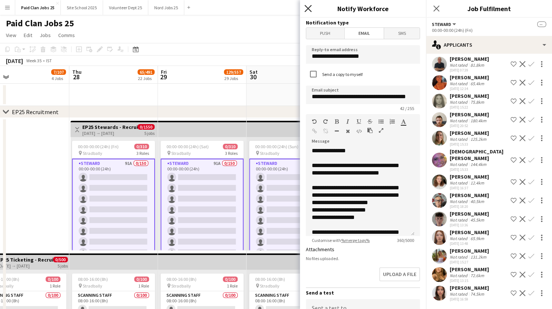
click at [306, 9] on icon "Close pop-in" at bounding box center [307, 8] width 7 height 7
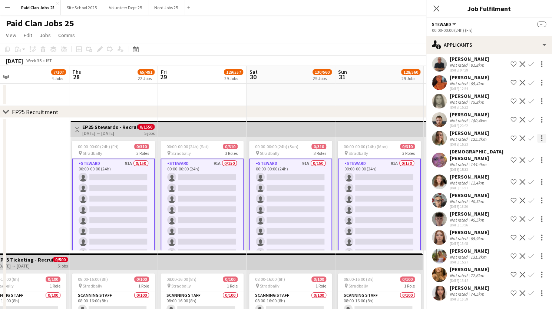
click at [537, 140] on div at bounding box center [541, 138] width 9 height 9
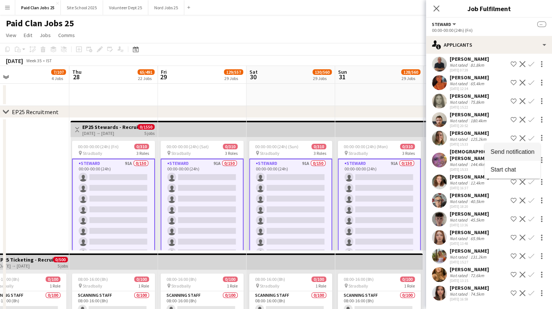
click at [520, 149] on span "Send notification" at bounding box center [513, 152] width 44 height 6
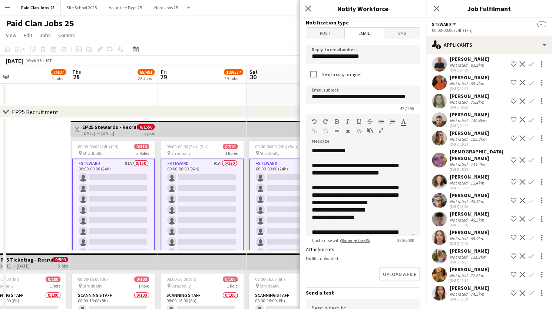
scroll to position [121, 0]
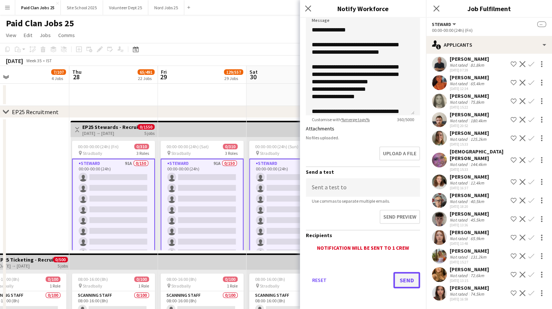
click at [400, 279] on button "Send" at bounding box center [406, 280] width 27 height 16
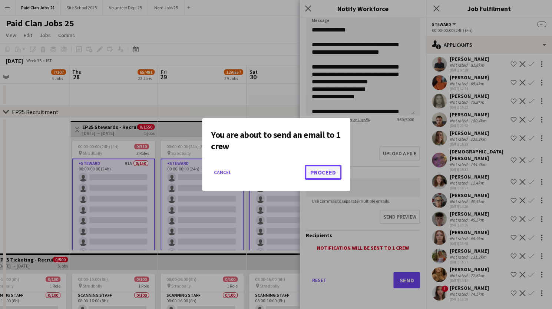
click at [327, 172] on button "Proceed" at bounding box center [323, 172] width 37 height 15
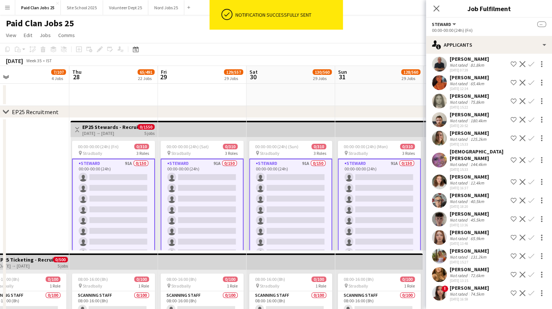
click at [520, 292] on app-icon "Decline" at bounding box center [523, 293] width 6 height 6
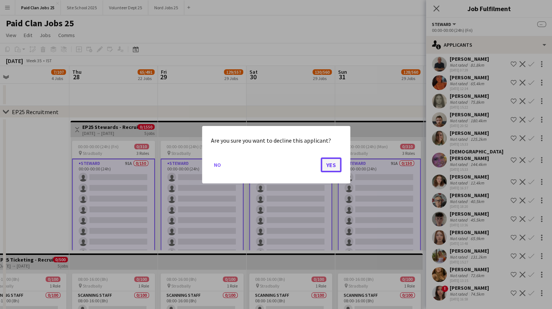
click at [332, 164] on button "Yes" at bounding box center [331, 164] width 21 height 15
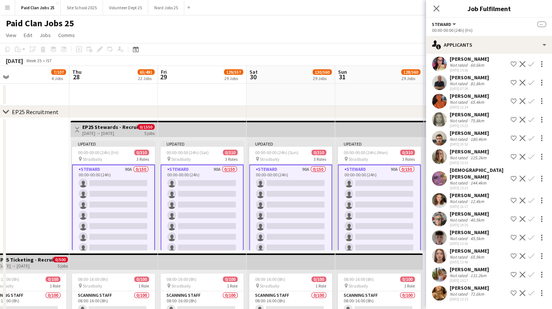
scroll to position [349, 0]
click at [537, 182] on div at bounding box center [541, 179] width 9 height 9
click at [518, 197] on span "Send notification" at bounding box center [513, 195] width 44 height 6
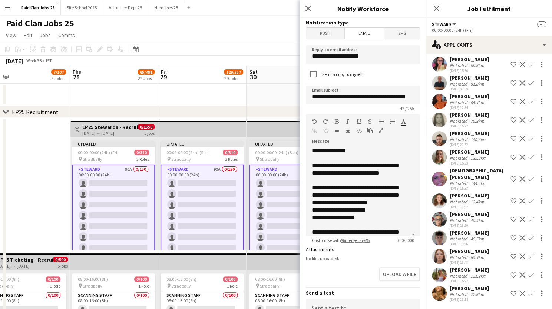
scroll to position [121, 0]
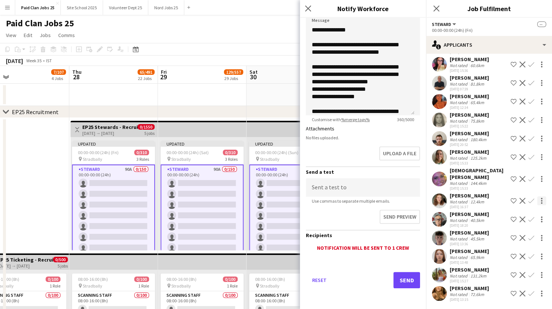
click at [537, 199] on div at bounding box center [541, 201] width 9 height 9
click at [517, 211] on span "Send notification" at bounding box center [513, 214] width 44 height 6
click at [400, 281] on button "Send" at bounding box center [406, 280] width 27 height 16
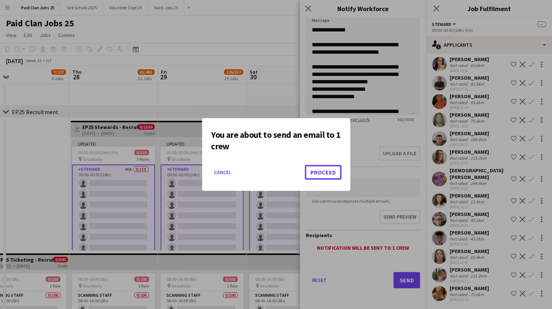
click at [322, 169] on button "Proceed" at bounding box center [323, 172] width 37 height 15
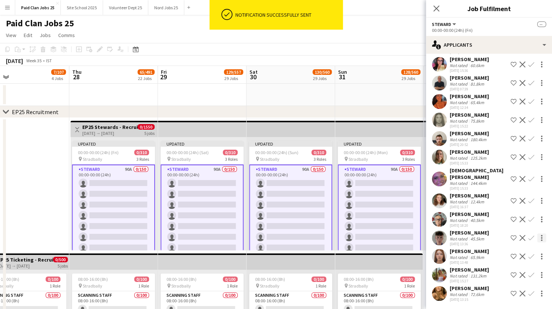
click at [537, 238] on div at bounding box center [541, 238] width 9 height 9
click at [440, 238] on div at bounding box center [276, 154] width 552 height 309
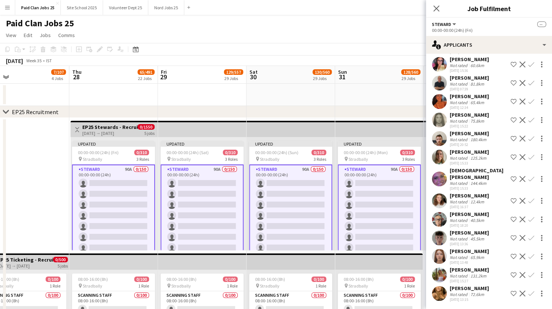
click at [440, 238] on app-user-avatar at bounding box center [439, 238] width 15 height 15
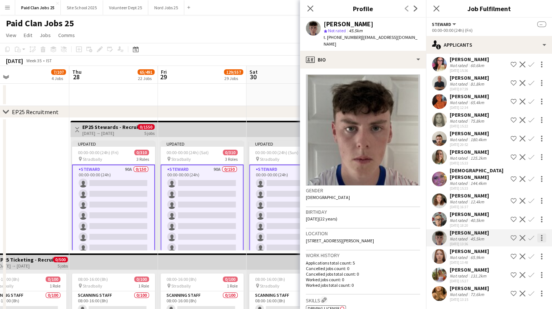
click at [540, 236] on div at bounding box center [541, 238] width 9 height 9
click at [519, 250] on span "Send notification" at bounding box center [513, 251] width 44 height 6
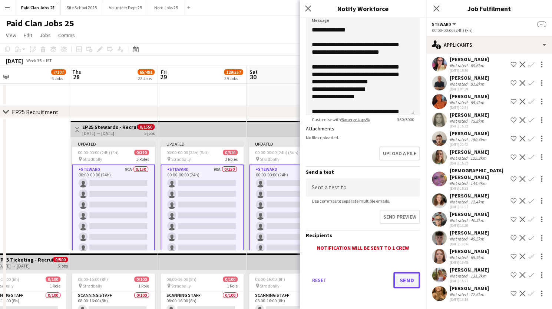
click at [398, 284] on button "Send" at bounding box center [406, 280] width 27 height 16
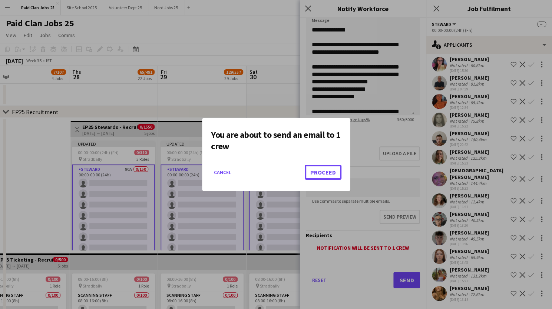
click at [329, 172] on button "Proceed" at bounding box center [323, 172] width 37 height 15
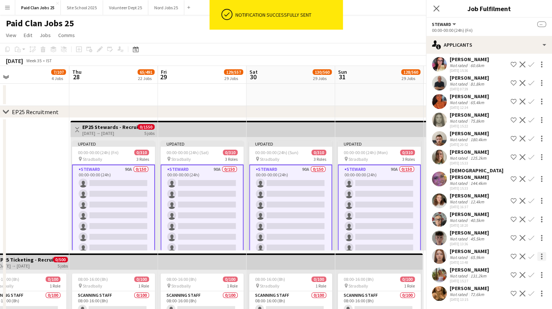
click at [538, 256] on div at bounding box center [541, 256] width 9 height 9
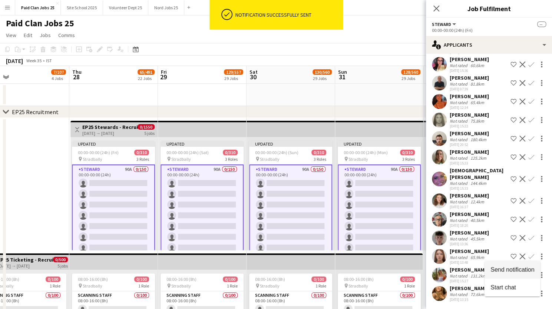
click at [510, 271] on span "Send notification" at bounding box center [513, 270] width 44 height 6
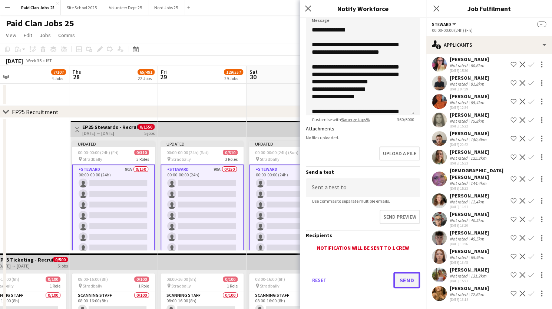
click at [402, 284] on button "Send" at bounding box center [406, 280] width 27 height 16
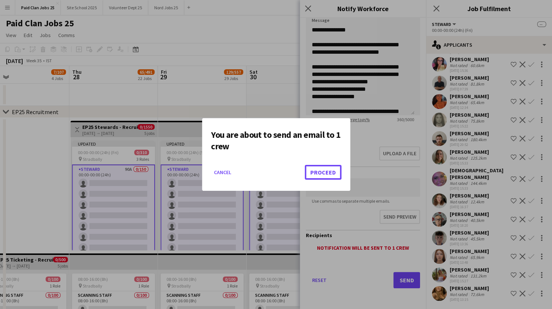
click at [329, 169] on button "Proceed" at bounding box center [323, 172] width 37 height 15
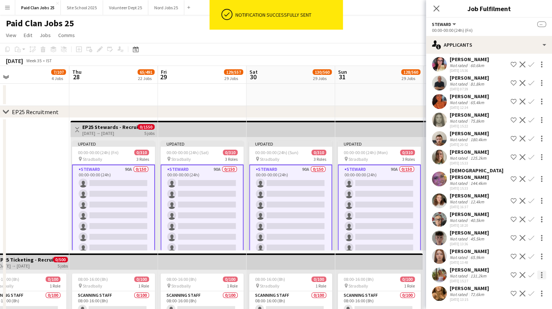
click at [538, 274] on div at bounding box center [541, 275] width 9 height 9
click at [510, 244] on span "Send notification" at bounding box center [513, 243] width 44 height 6
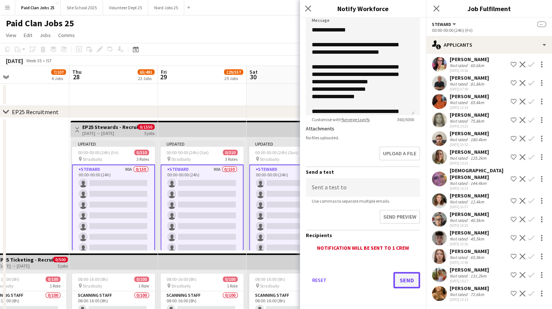
click at [395, 278] on button "Send" at bounding box center [406, 280] width 27 height 16
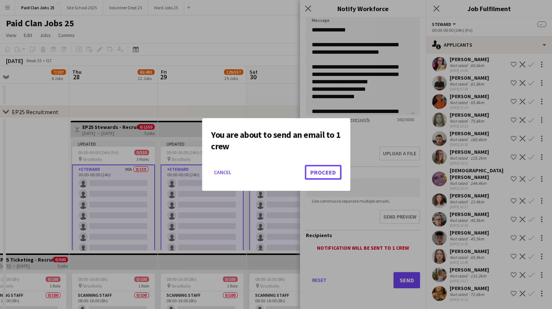
click at [321, 174] on button "Proceed" at bounding box center [323, 172] width 37 height 15
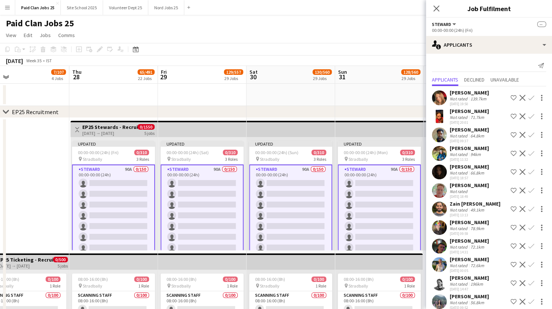
scroll to position [349, 0]
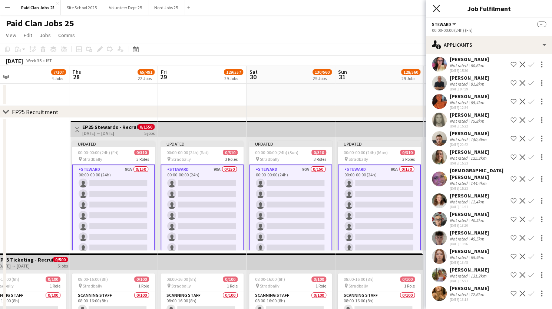
click at [435, 11] on icon at bounding box center [436, 8] width 7 height 7
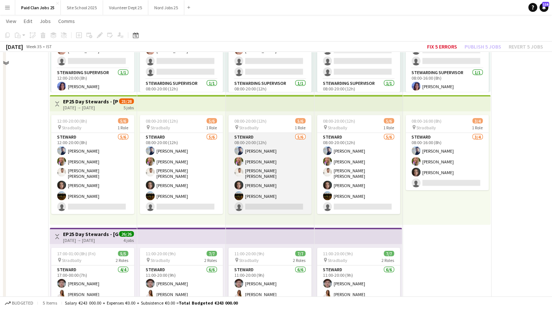
scroll to position [754, 0]
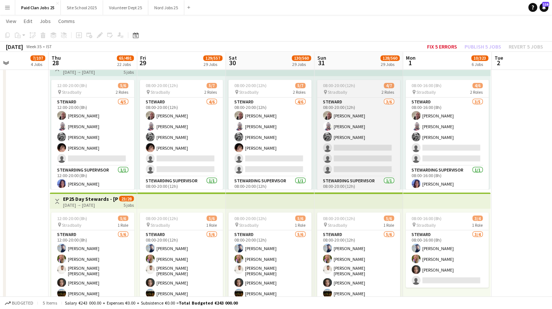
click at [347, 89] on div "pin Stradbally 2 Roles" at bounding box center [358, 92] width 83 height 6
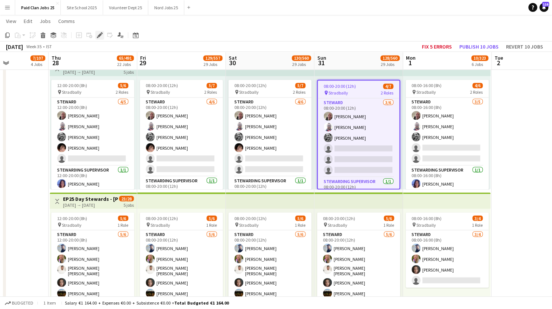
click at [98, 35] on icon "Edit" at bounding box center [100, 35] width 6 height 6
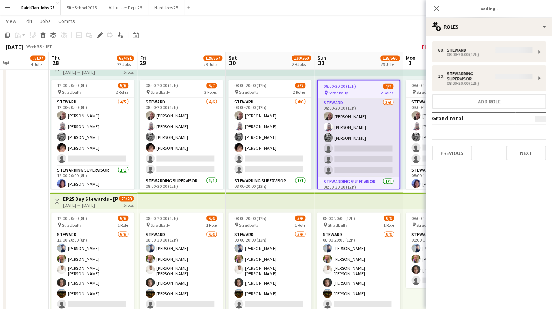
click at [376, 118] on app-card-role "[PERSON_NAME] [DATE] 08:00-20:00 (12h) [PERSON_NAME] [PERSON_NAME] [PERSON_NAME…" at bounding box center [359, 137] width 82 height 79
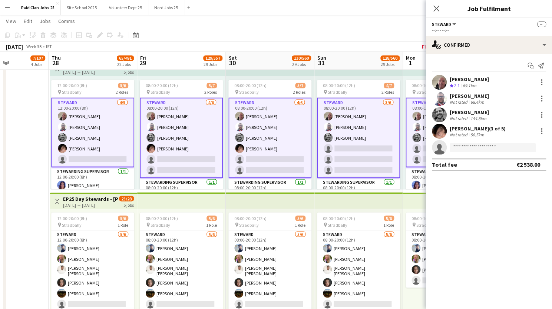
click at [364, 125] on app-card-role "[PERSON_NAME] [DATE] 08:00-20:00 (12h) [PERSON_NAME] [PERSON_NAME] [PERSON_NAME…" at bounding box center [358, 138] width 83 height 80
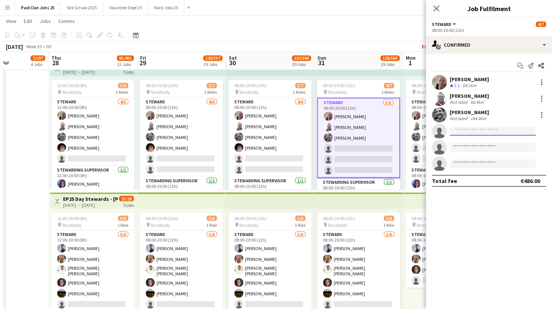
click at [472, 135] on input at bounding box center [493, 131] width 86 height 9
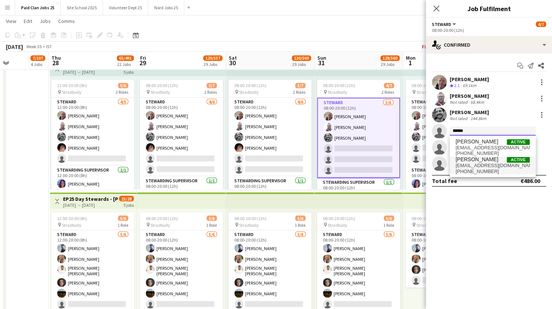
type input "******"
click at [477, 168] on span "[EMAIL_ADDRESS][DOMAIN_NAME]" at bounding box center [493, 166] width 74 height 6
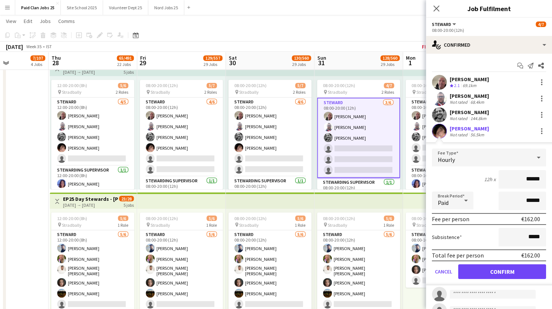
scroll to position [30, 0]
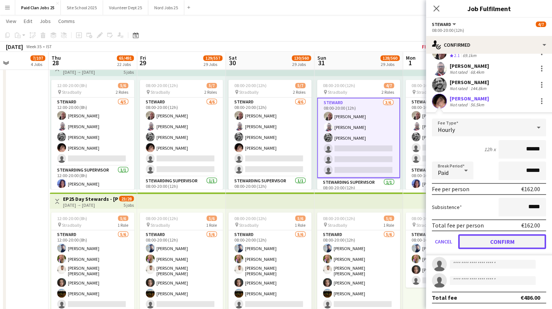
click at [488, 240] on button "Confirm" at bounding box center [502, 241] width 88 height 15
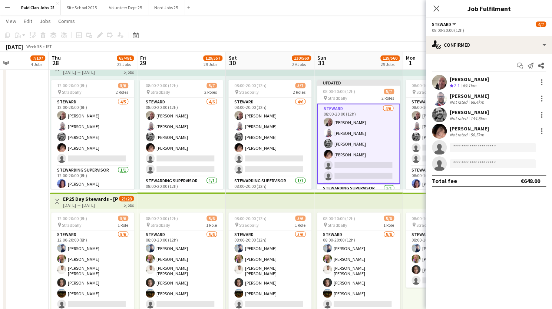
scroll to position [0, 0]
click at [438, 7] on icon at bounding box center [436, 8] width 7 height 7
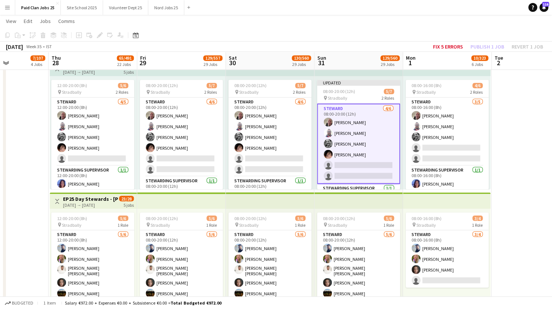
click at [97, 72] on div "[DATE] → [DATE]" at bounding box center [90, 72] width 55 height 6
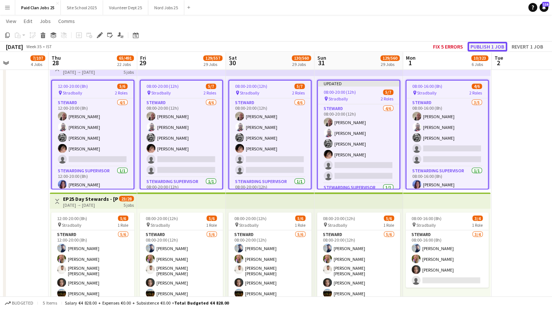
click at [486, 49] on button "Publish 1 job" at bounding box center [488, 47] width 40 height 10
